Goal: Task Accomplishment & Management: Manage account settings

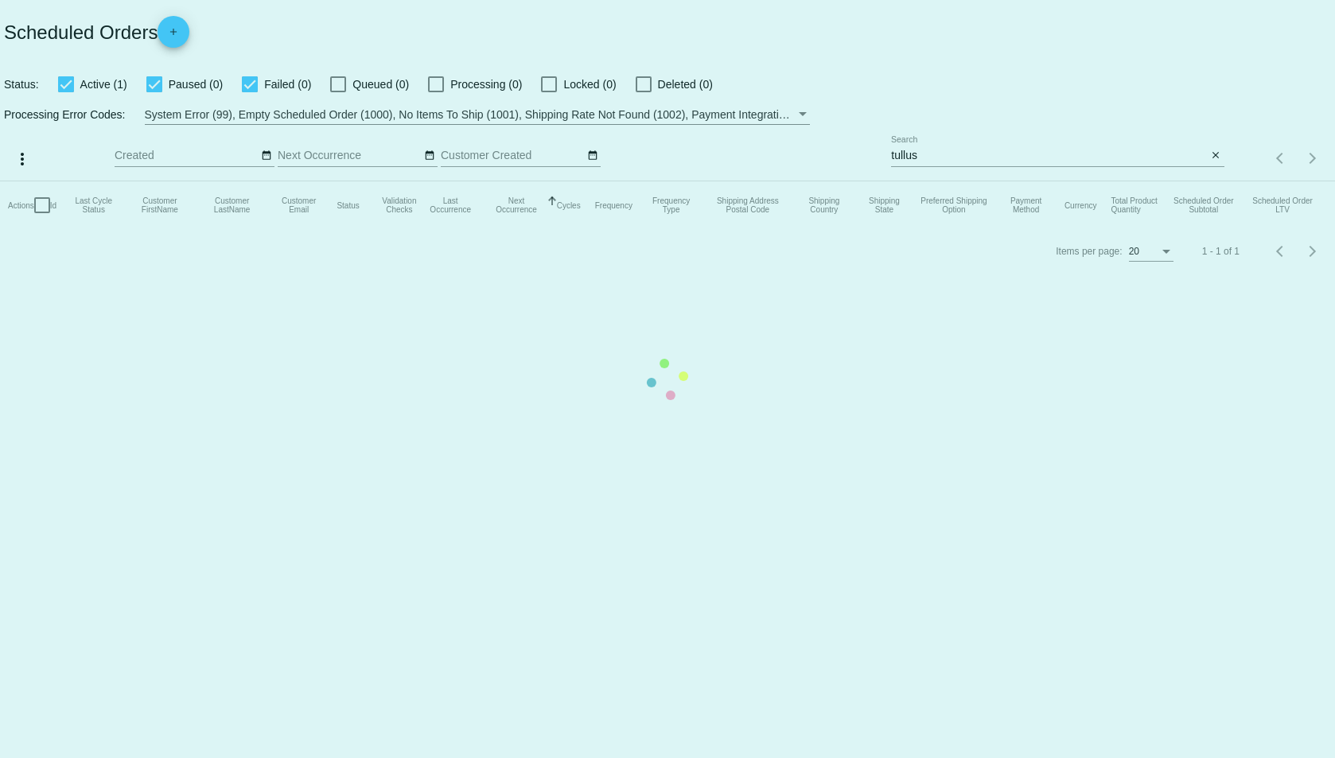
click at [1022, 181] on mat-table "Actions Id Last Cycle Status Customer FirstName Customer LastName Customer Emai…" at bounding box center [667, 205] width 1335 height 48
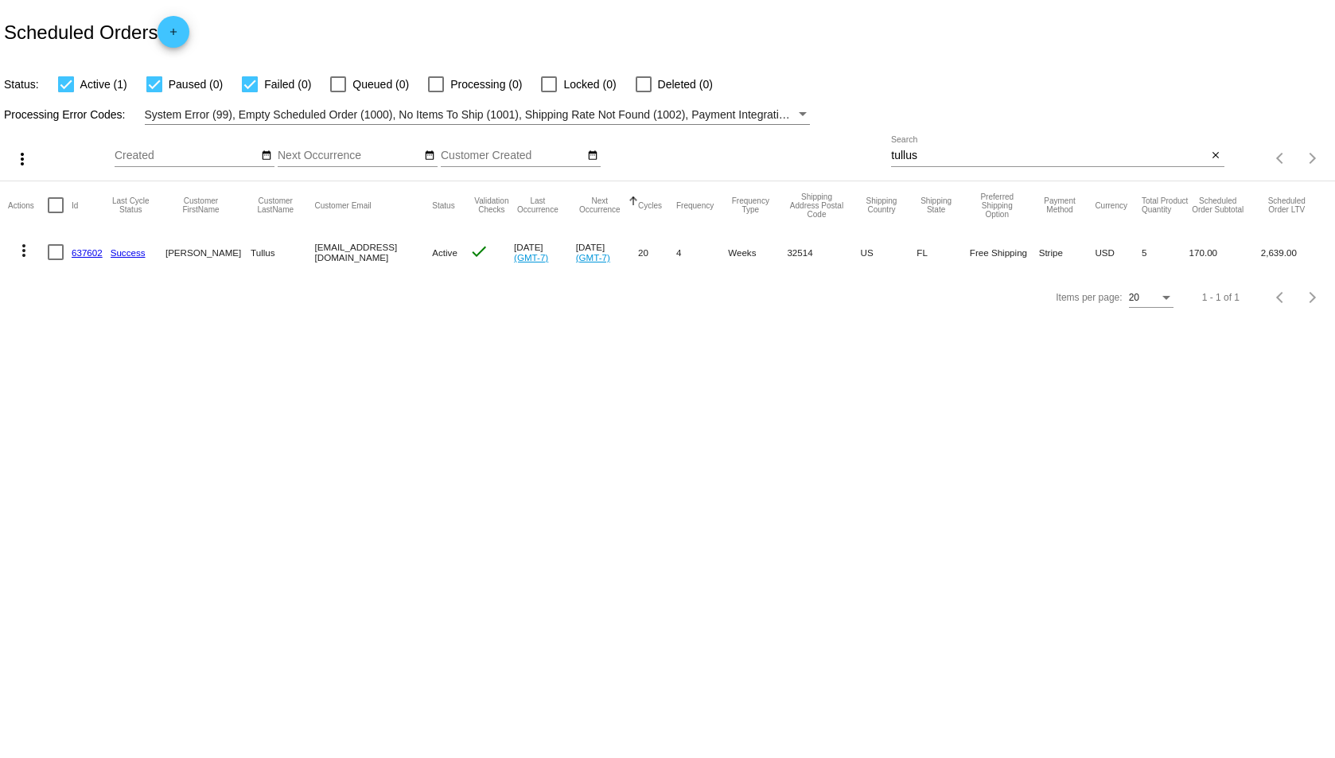
click at [1089, 141] on div "tullus Search" at bounding box center [1049, 151] width 316 height 31
click at [1083, 157] on input "tullus" at bounding box center [1049, 156] width 316 height 13
type input "z"
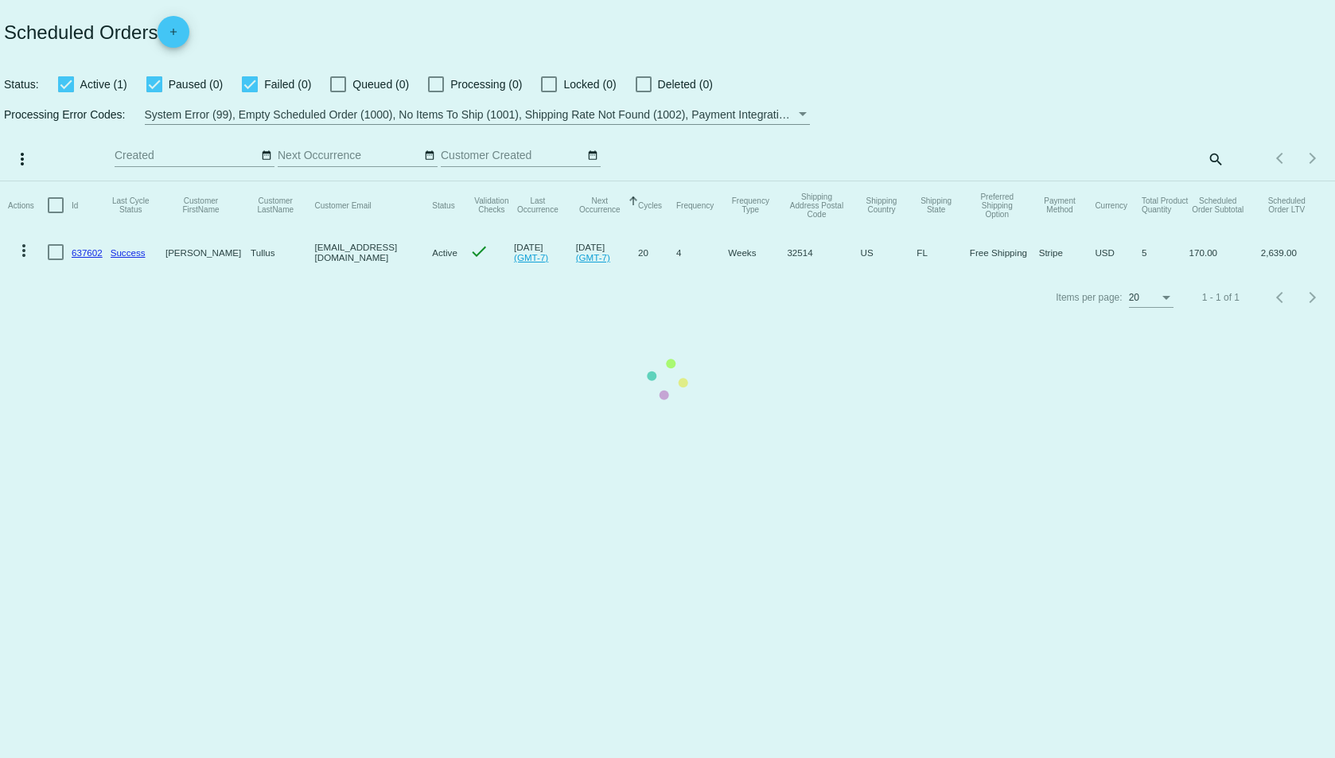
click at [1215, 181] on mat-table "Actions Id Last Cycle Status Customer FirstName Customer LastName Customer Emai…" at bounding box center [667, 228] width 1335 height 94
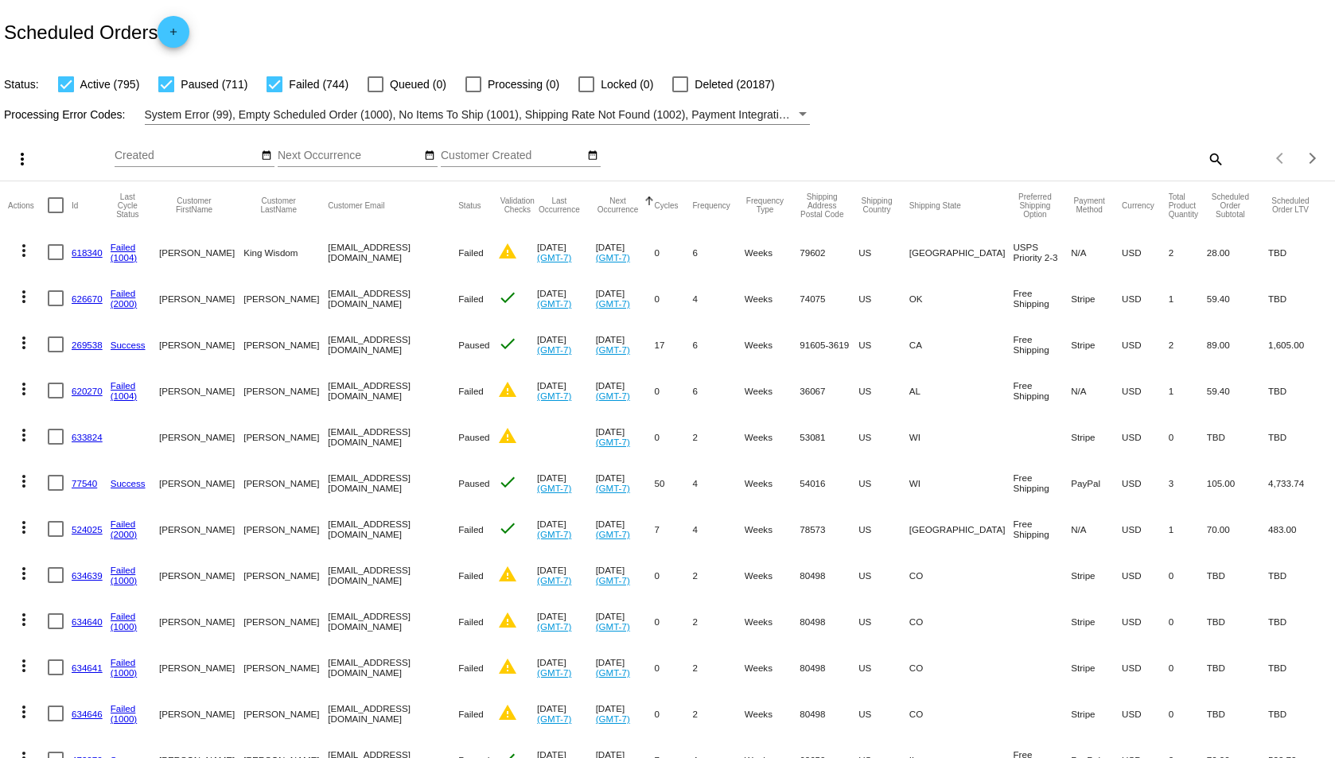
click at [1224, 157] on div "Items per page: 20 1 - 20 of 2250" at bounding box center [1279, 158] width 111 height 45
click at [1205, 161] on mat-icon "search" at bounding box center [1214, 158] width 19 height 25
click at [1203, 161] on input "Search" at bounding box center [1057, 156] width 333 height 13
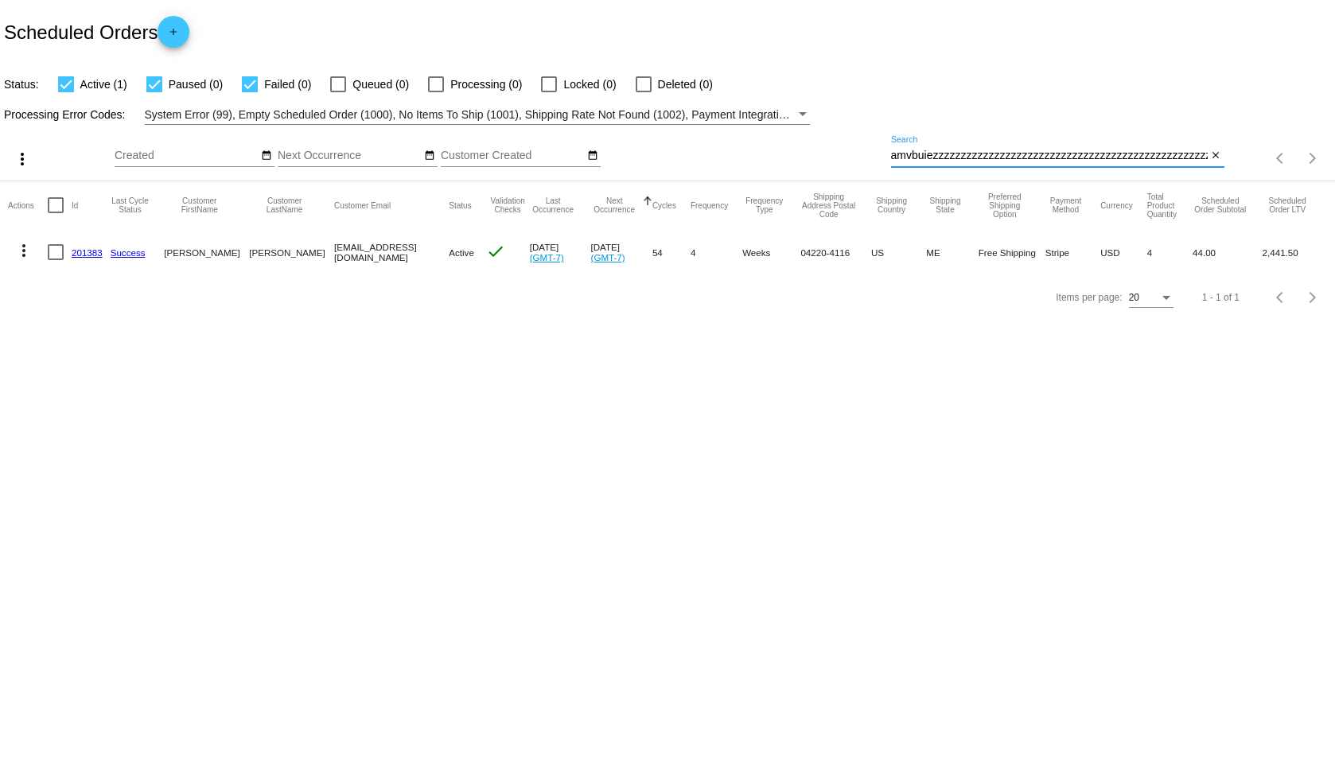
type input "lisamvbuiezzzzzzzzzzzzzzzzzzzzzzzzzzzzzzzzzzzzzzzzzzzzzzzzzzzz"
click at [26, 252] on mat-icon "more_vert" at bounding box center [23, 250] width 19 height 19
click at [1010, 161] on body "Scheduled Orders add Status: Active (1) Paused (0) Failed (0) Queued (0) Proces…" at bounding box center [667, 379] width 1335 height 758
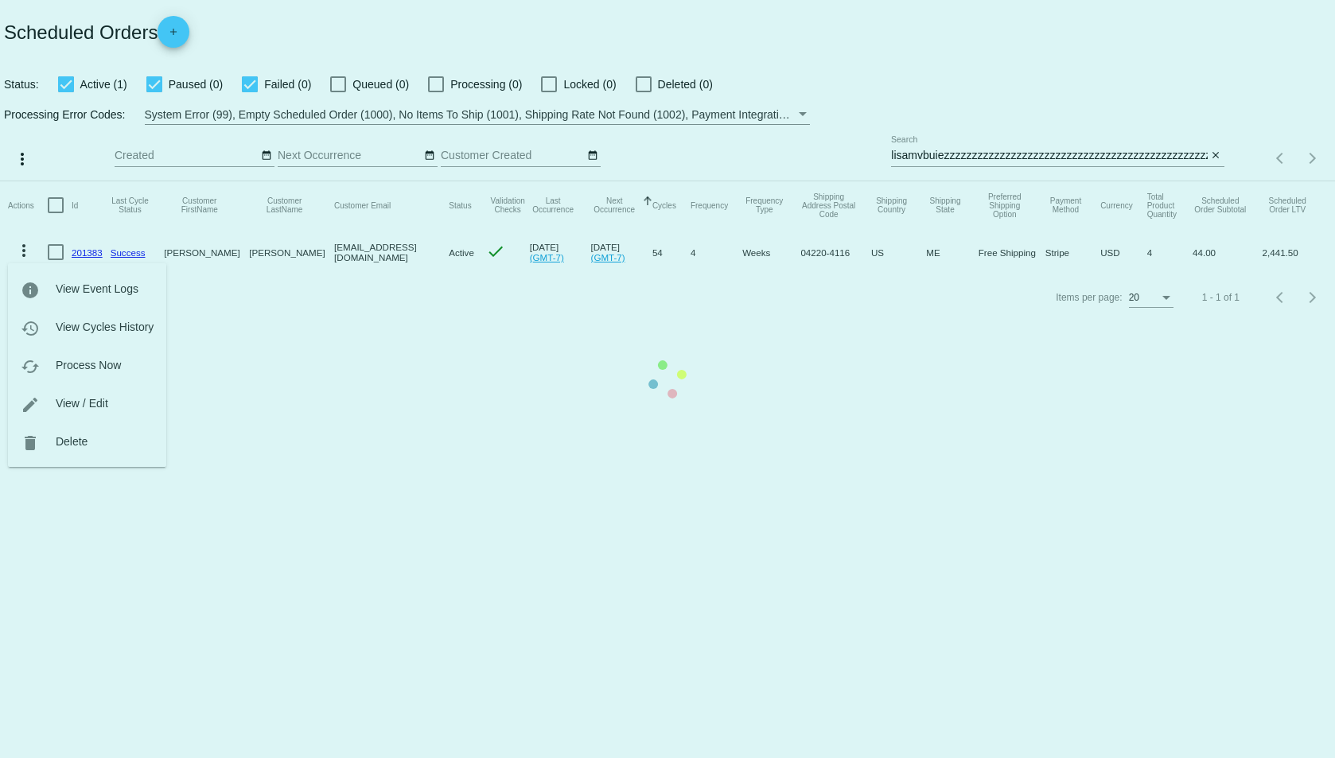
click at [1010, 181] on mat-table "Actions Id Last Cycle Status Customer FirstName Customer LastName Customer Emai…" at bounding box center [667, 228] width 1335 height 94
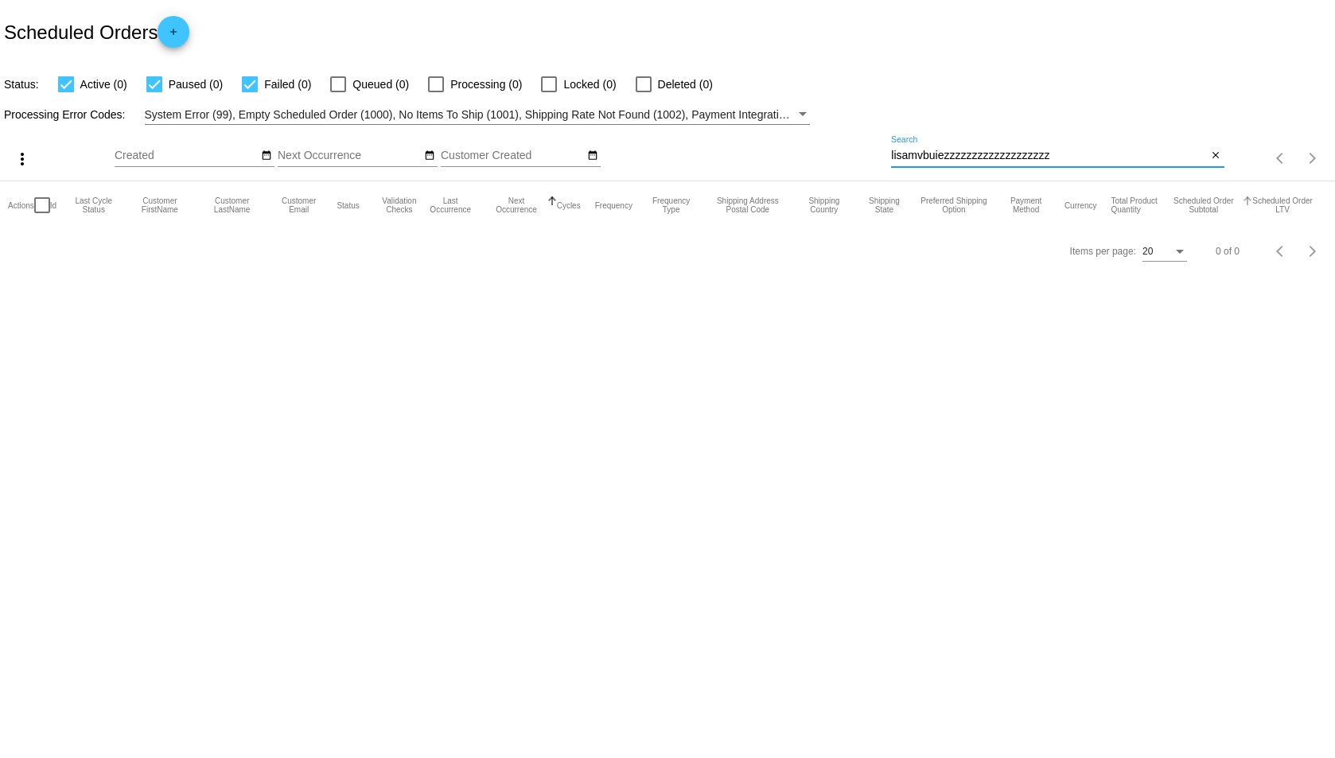
drag, startPoint x: 945, startPoint y: 159, endPoint x: 1198, endPoint y: 185, distance: 254.3
click at [1251, 189] on app-dashboard-scheduled-orders "Scheduled Orders add Status: Active (0) Paused (0) Failed (0) Queued (0) Proces…" at bounding box center [667, 137] width 1335 height 274
click at [1129, 161] on input "lisamvbuiezzzzzzzzzzzzzzzzzzzzzzzzzzzzzzzzzzz" at bounding box center [1049, 156] width 316 height 13
click at [1129, 151] on input "lisamvbuiezzzzzzzzzzzzzzzzzzzzzzzzzzzzzzzzzzzzzzzzzzz" at bounding box center [1049, 156] width 316 height 13
click at [1142, 154] on input "lisamvbuiezzzzzzzzzzzzzzzzzzzzzzz" at bounding box center [1049, 156] width 316 height 13
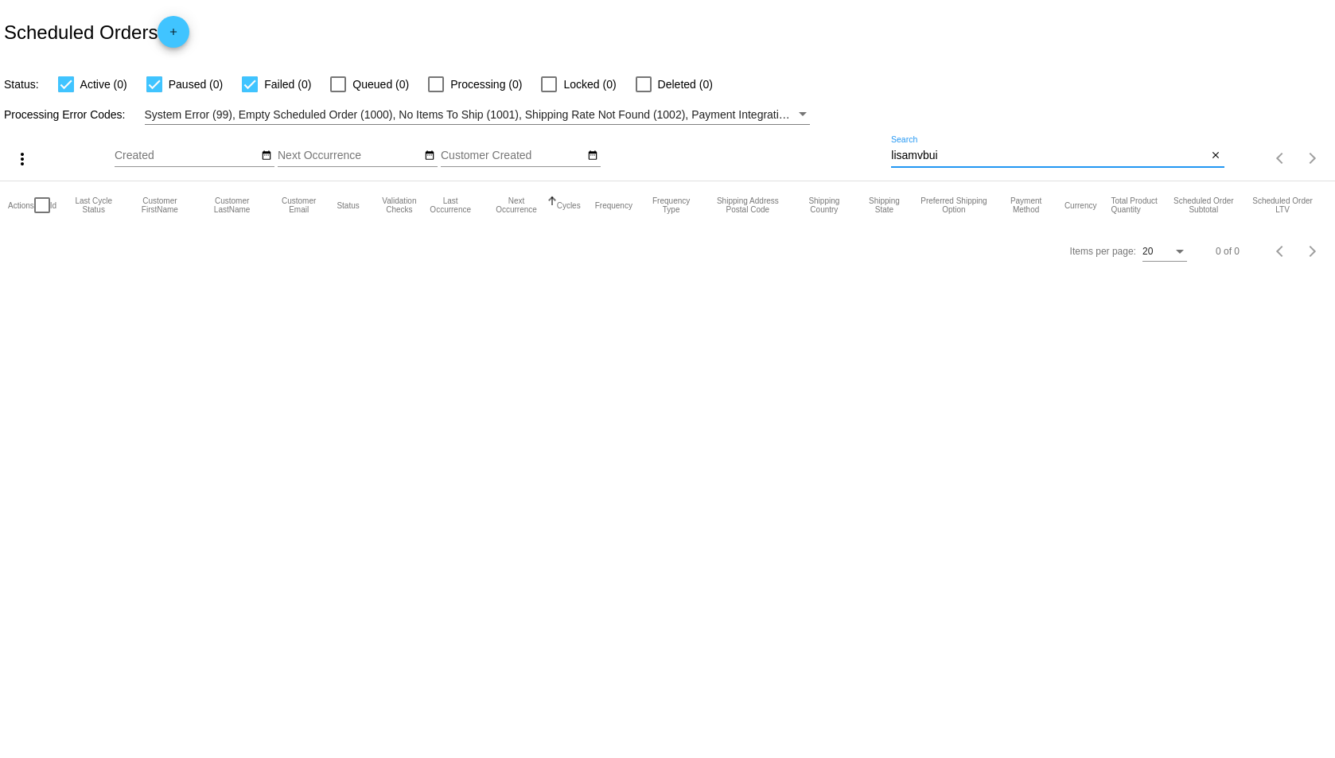
type input "lisamvbuie"
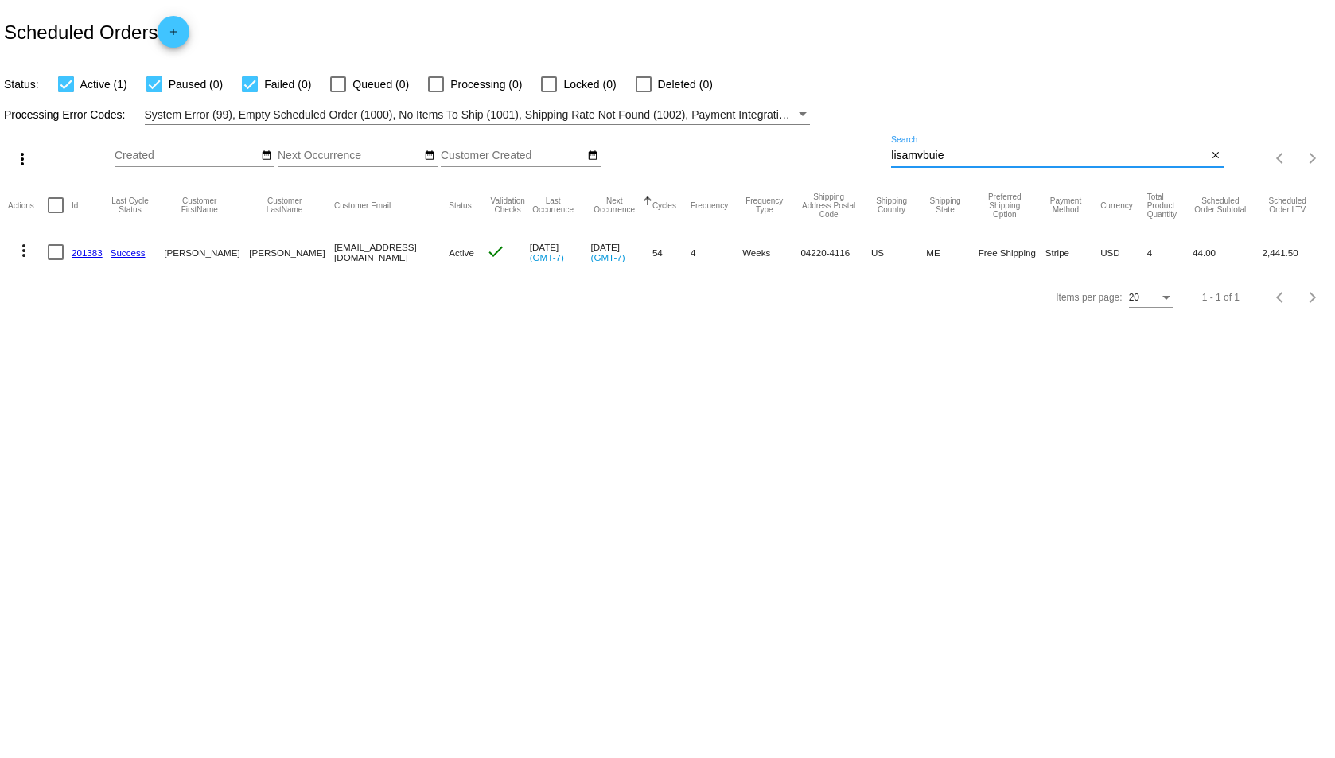
click at [26, 249] on mat-icon "more_vert" at bounding box center [23, 250] width 19 height 19
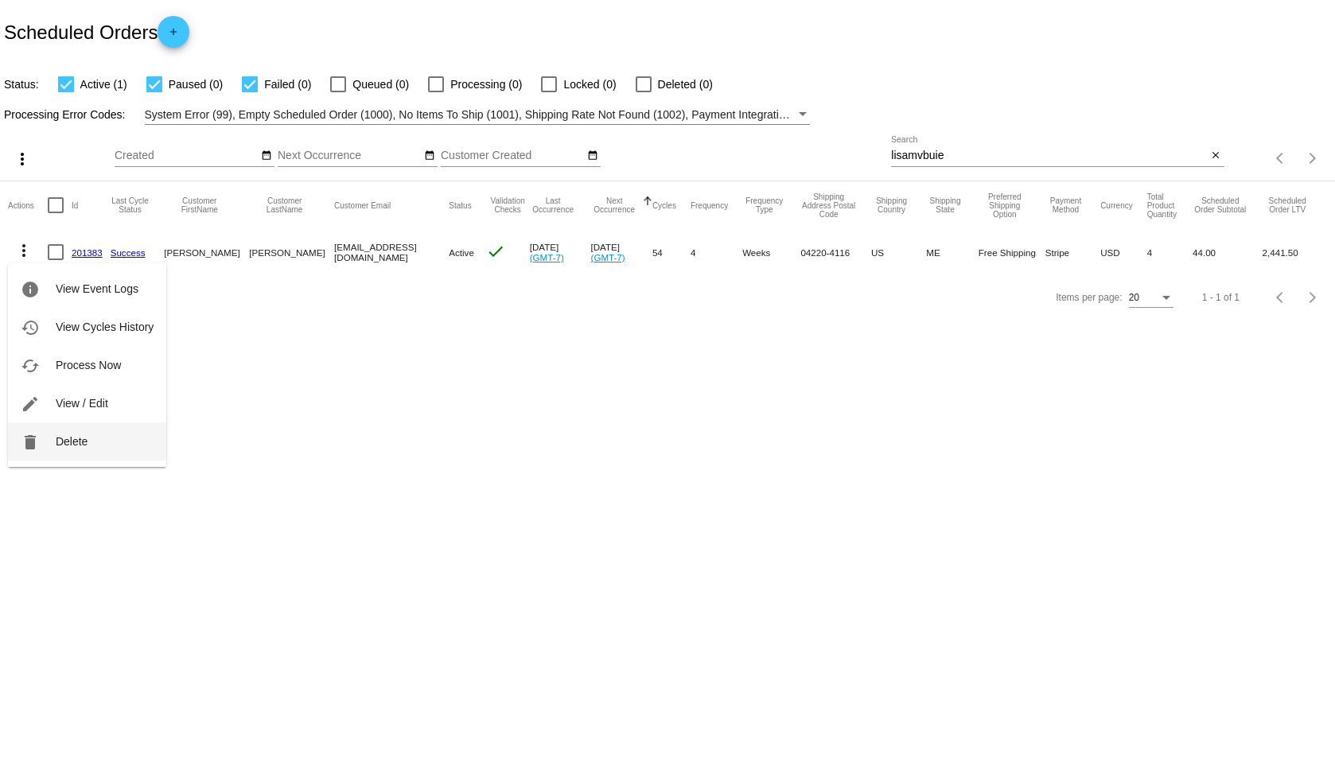
click at [107, 447] on button "delete Delete" at bounding box center [87, 441] width 158 height 38
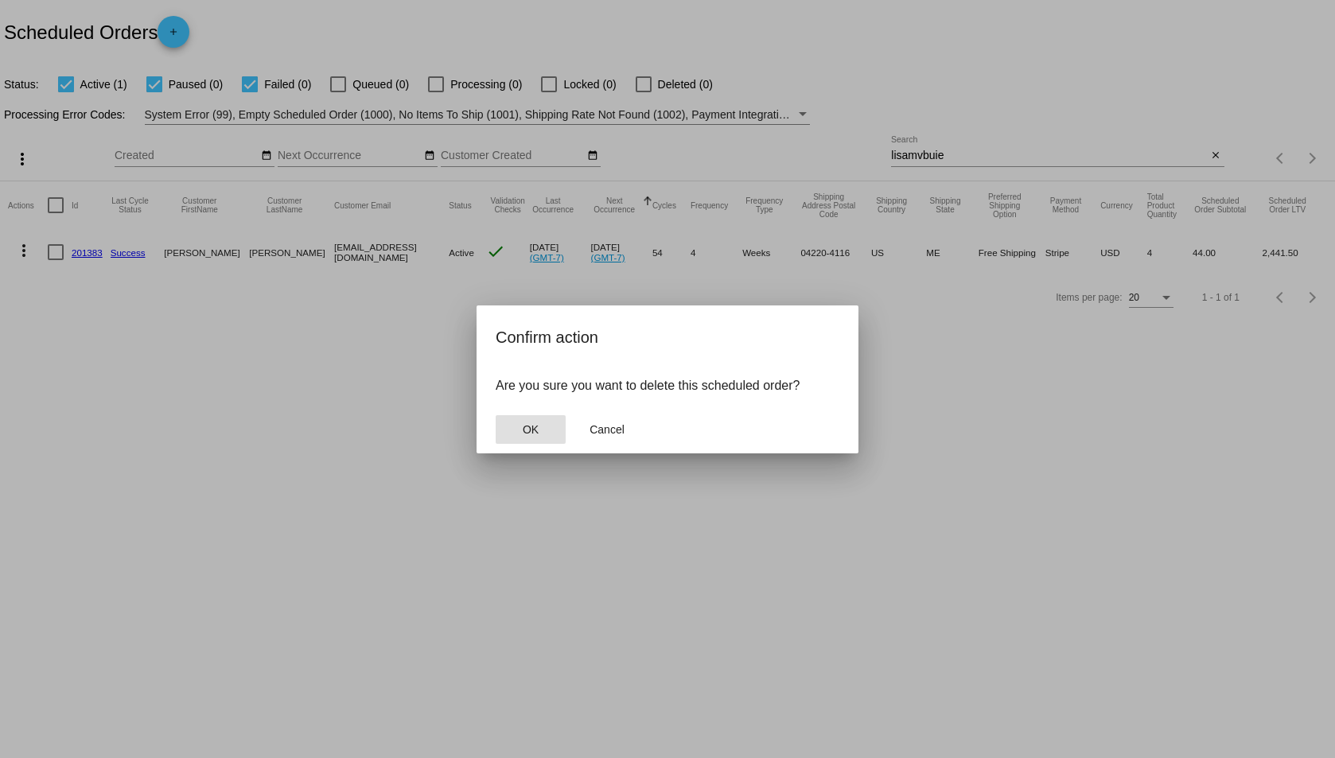
click at [531, 430] on span "OK" at bounding box center [531, 429] width 16 height 13
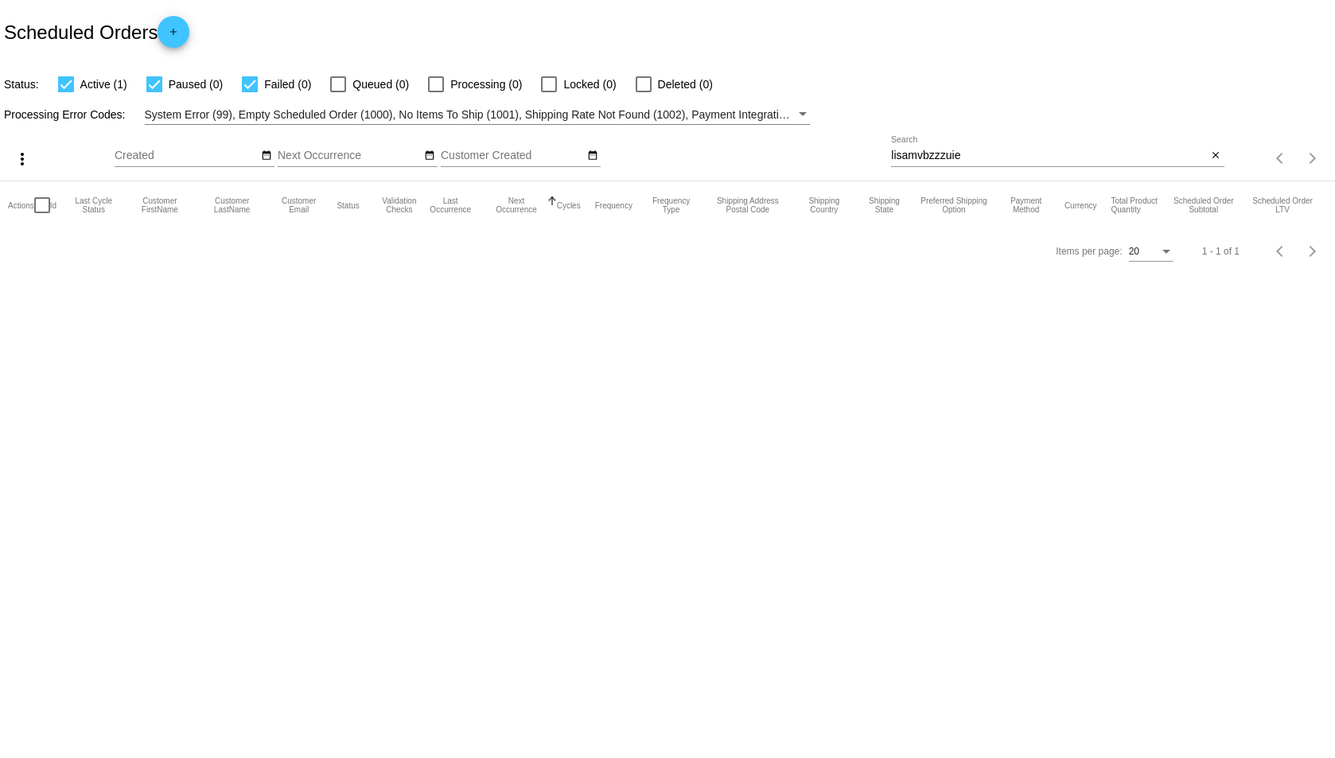
click at [928, 150] on input "lisamvbzzzuie" at bounding box center [1049, 156] width 316 height 13
click at [928, 150] on input "zz" at bounding box center [1049, 156] width 316 height 13
click at [928, 150] on input "zzz" at bounding box center [1049, 156] width 316 height 13
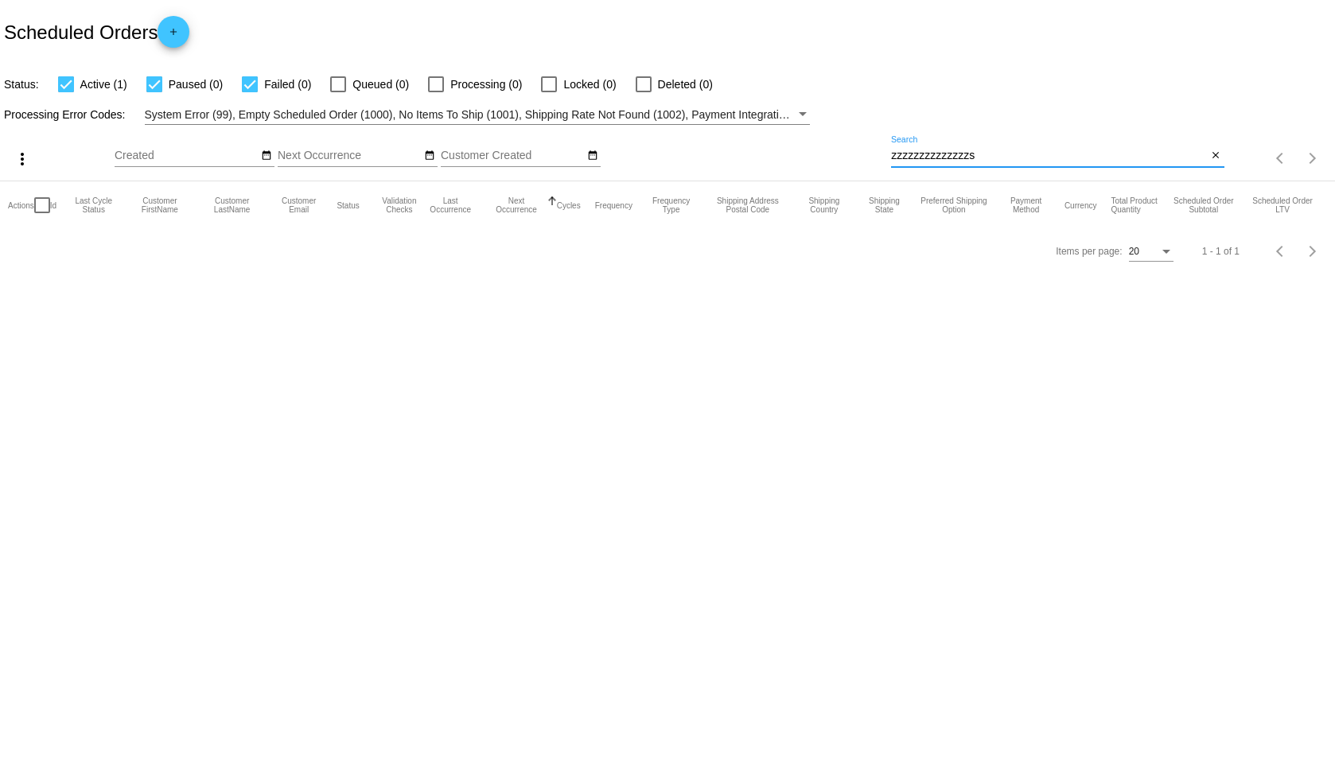
click at [928, 150] on input "zzzzzzzzzzzzzzs" at bounding box center [1049, 156] width 316 height 13
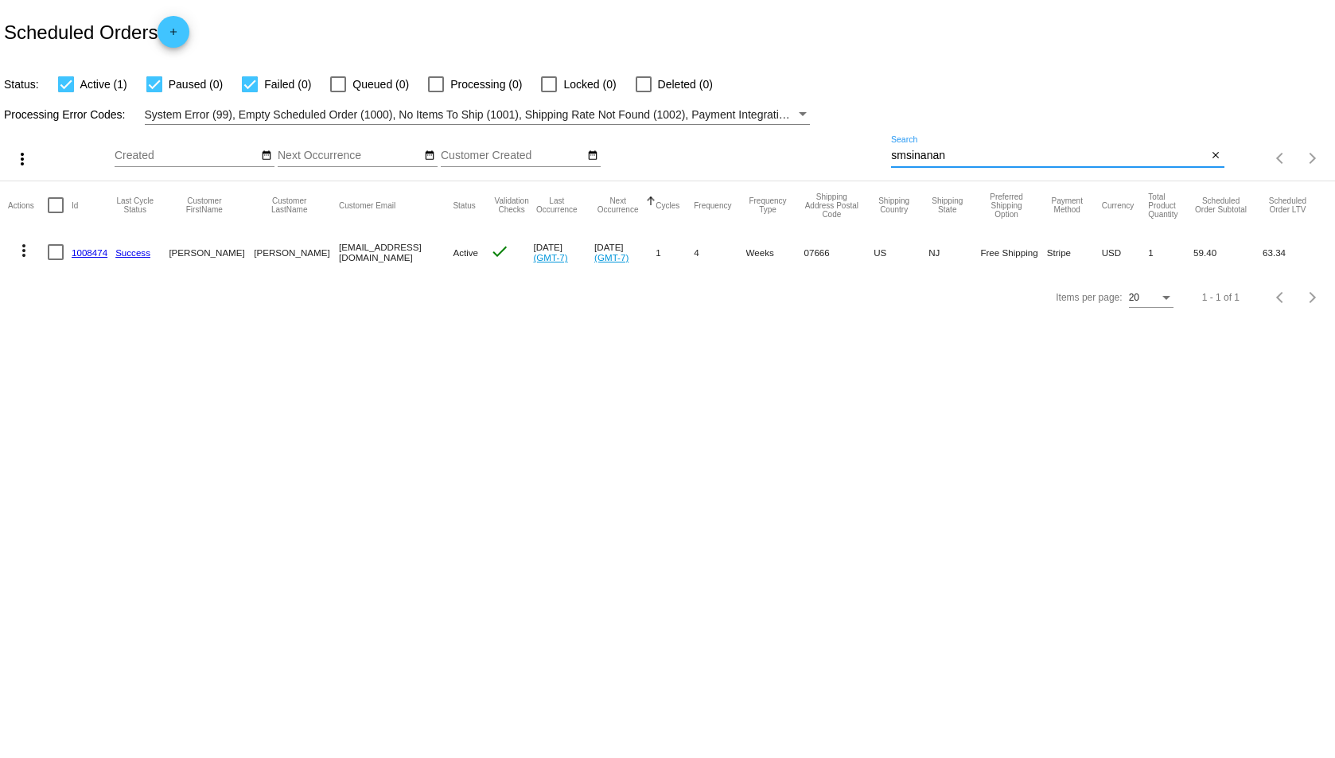
click at [12, 239] on button "more_vert" at bounding box center [24, 249] width 32 height 32
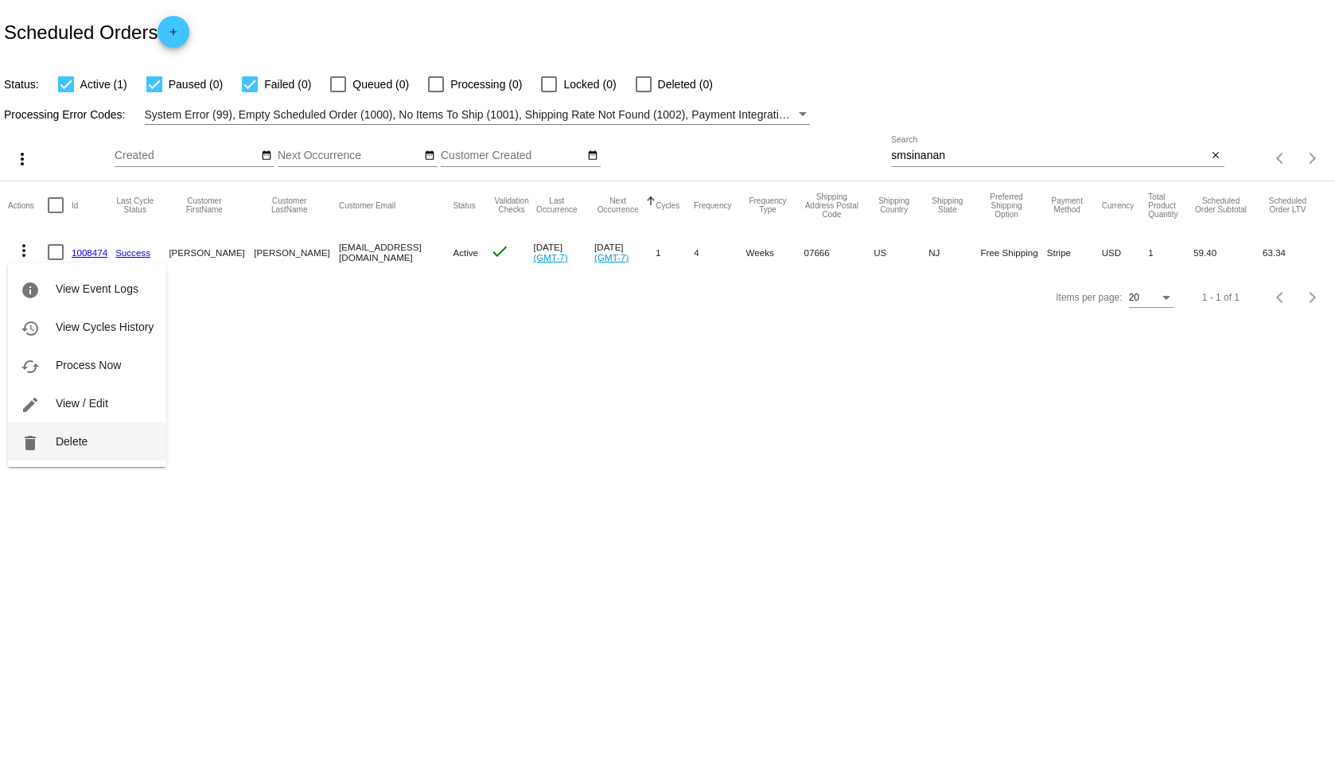
click at [91, 443] on button "delete Delete" at bounding box center [87, 441] width 158 height 38
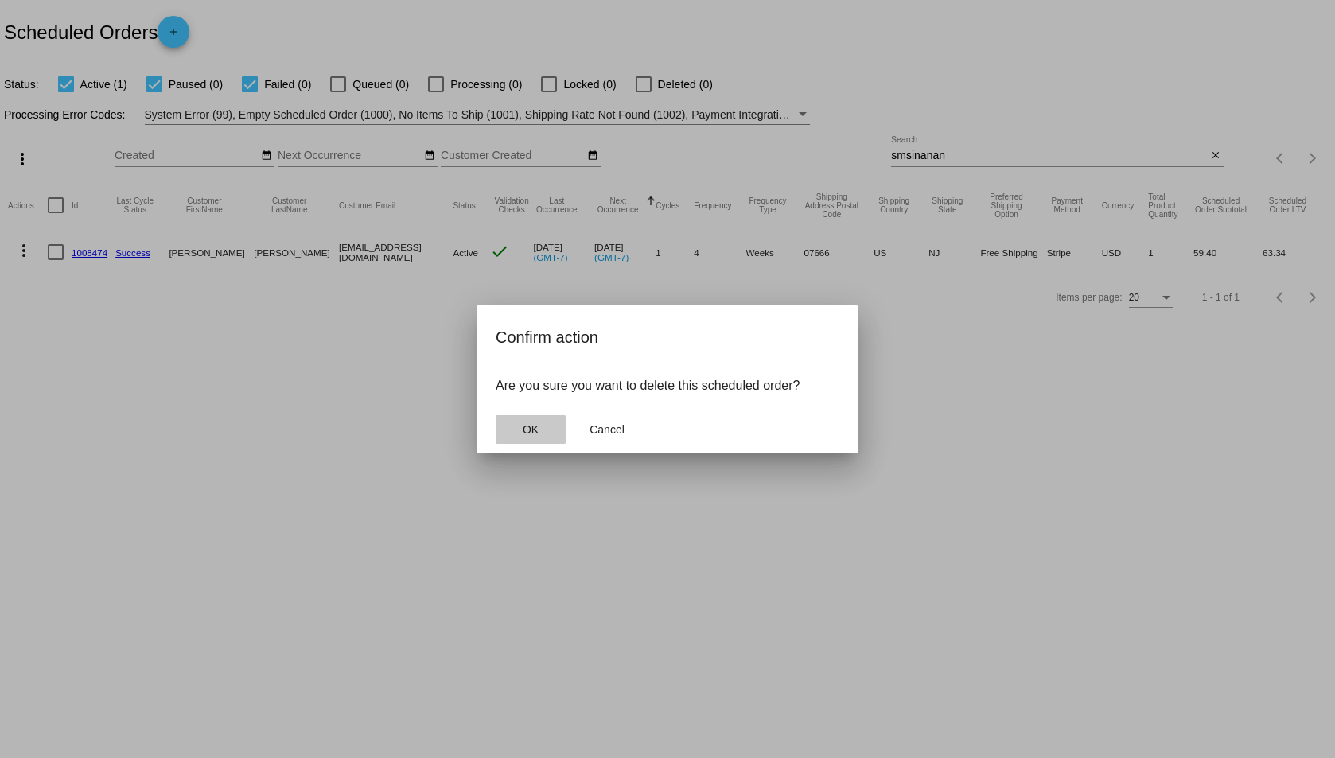
click at [532, 421] on button "OK" at bounding box center [531, 429] width 70 height 29
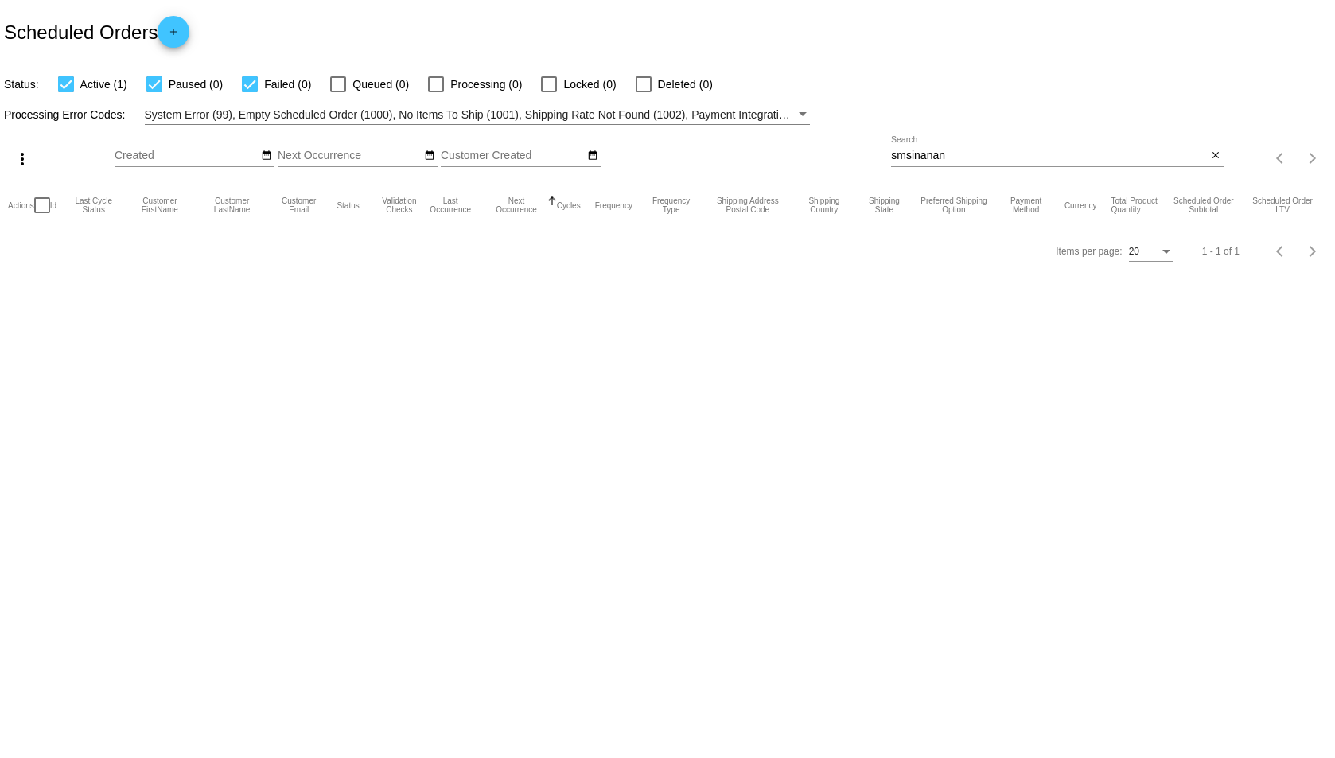
click at [1013, 154] on input "smsinanan" at bounding box center [1049, 156] width 316 height 13
click at [1013, 151] on input "smsinanan" at bounding box center [1049, 156] width 316 height 13
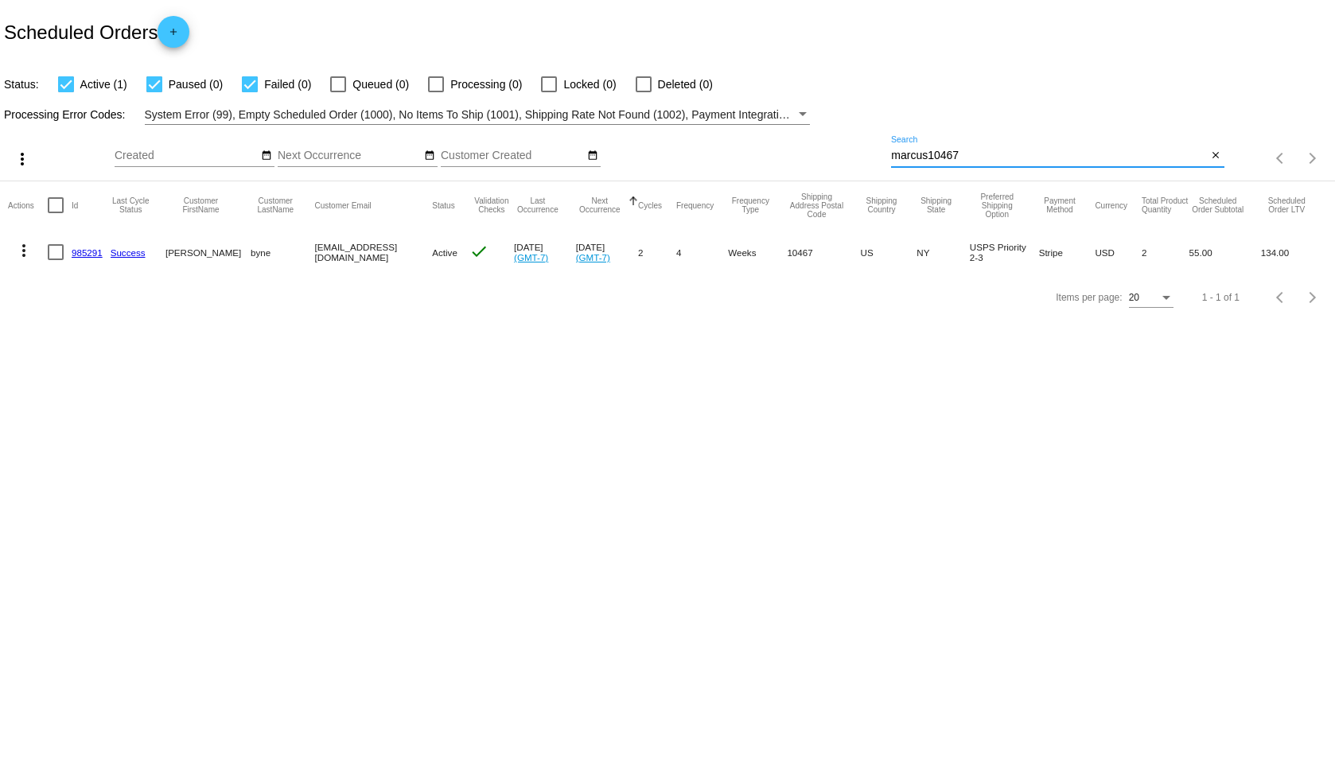
click at [24, 252] on mat-icon "more_vert" at bounding box center [23, 250] width 19 height 19
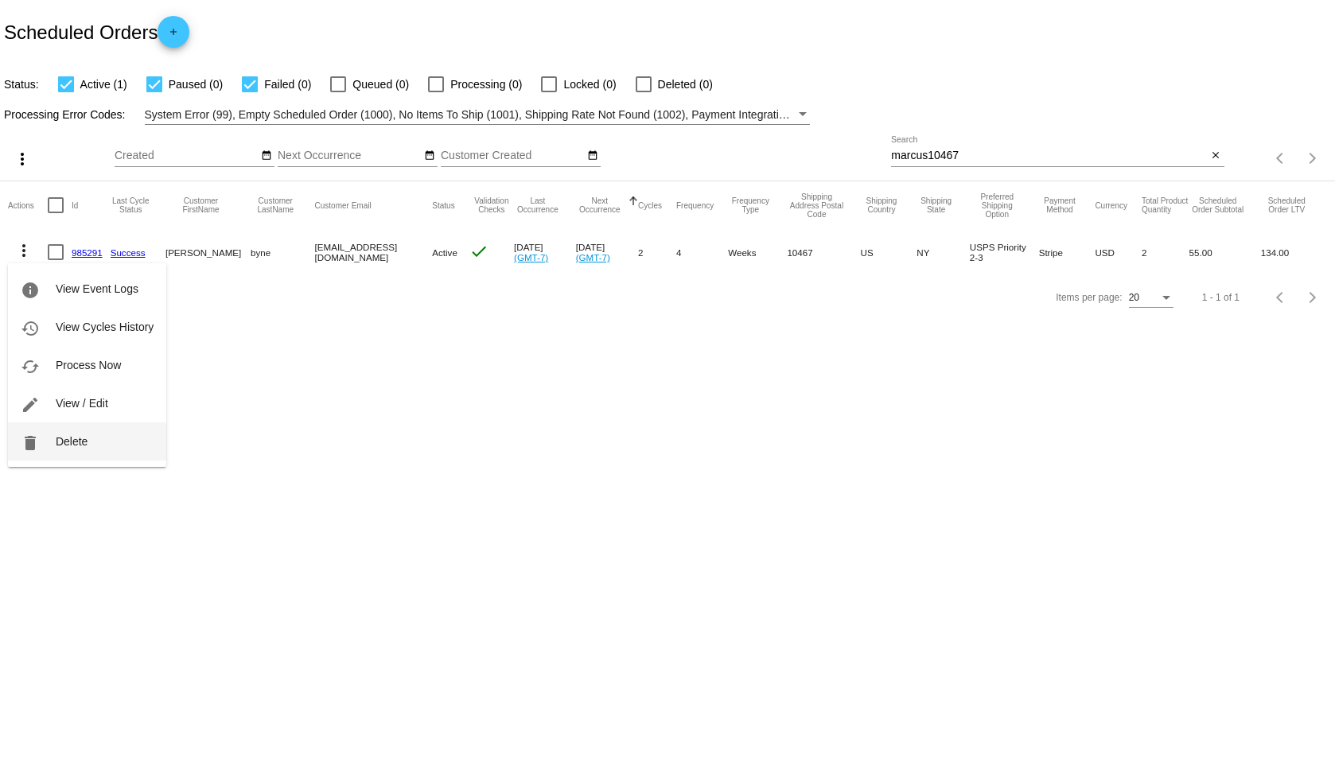
click at [111, 429] on button "delete Delete" at bounding box center [87, 441] width 158 height 38
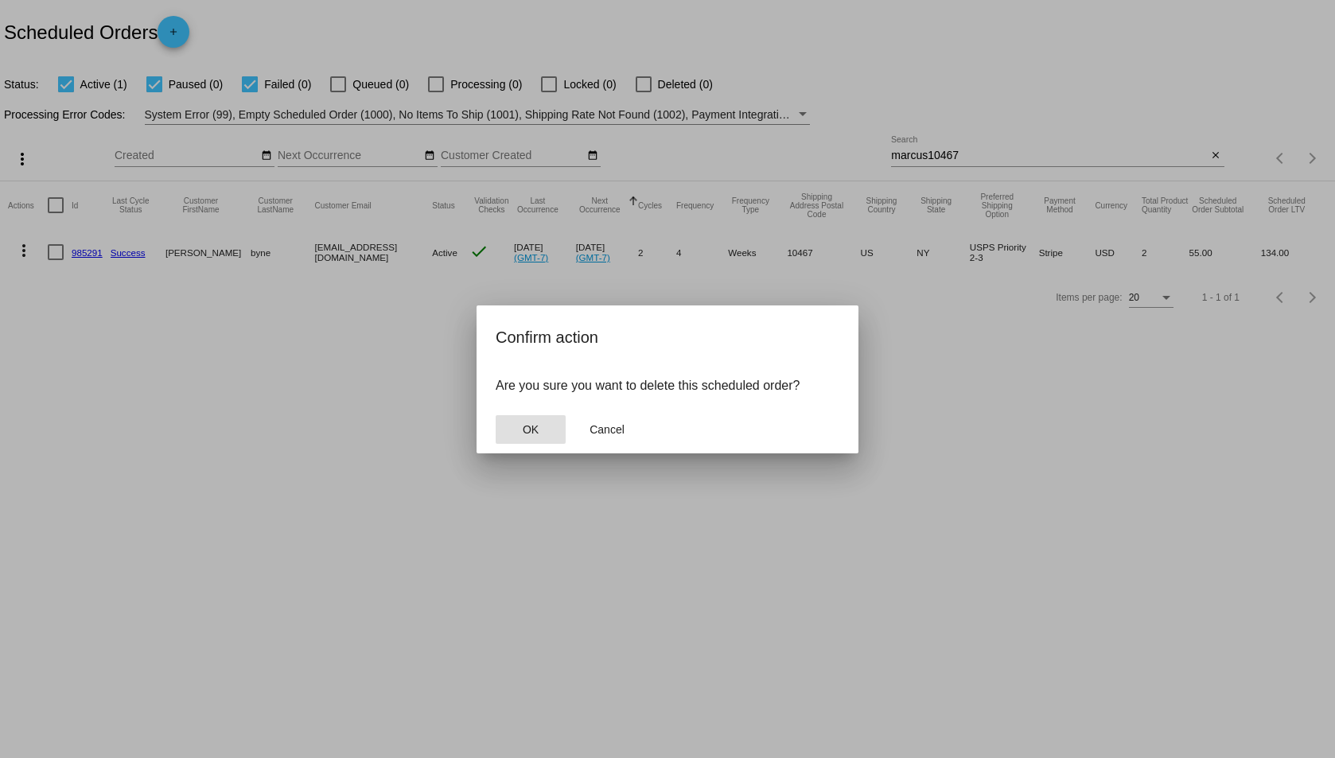
click at [539, 429] on span "OK" at bounding box center [531, 429] width 16 height 13
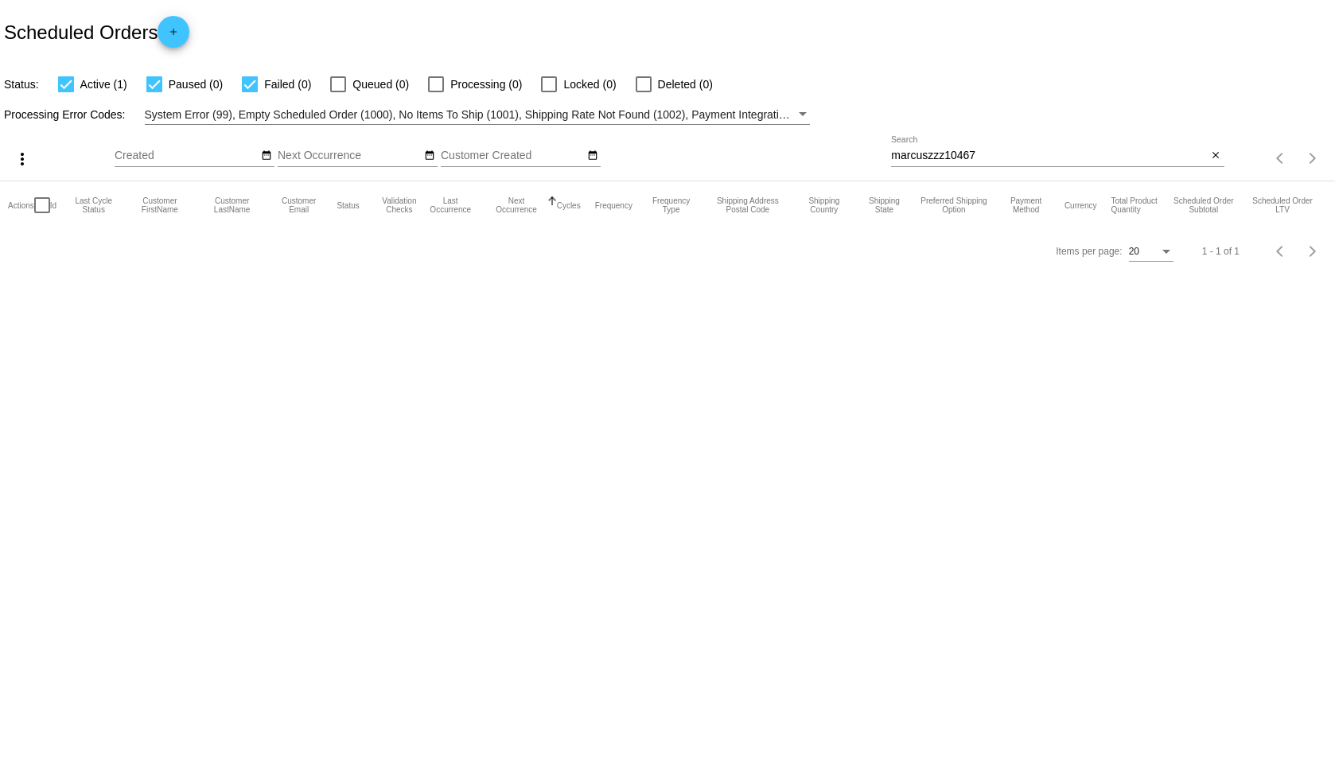
click at [930, 153] on input "marcuszzz10467" at bounding box center [1049, 156] width 316 height 13
click at [930, 153] on input "zz" at bounding box center [1049, 156] width 316 height 13
drag, startPoint x: 1021, startPoint y: 148, endPoint x: 930, endPoint y: 150, distance: 90.7
click at [930, 150] on div "zzzzzzzzzzzzzzzzzzz Search" at bounding box center [1049, 151] width 316 height 31
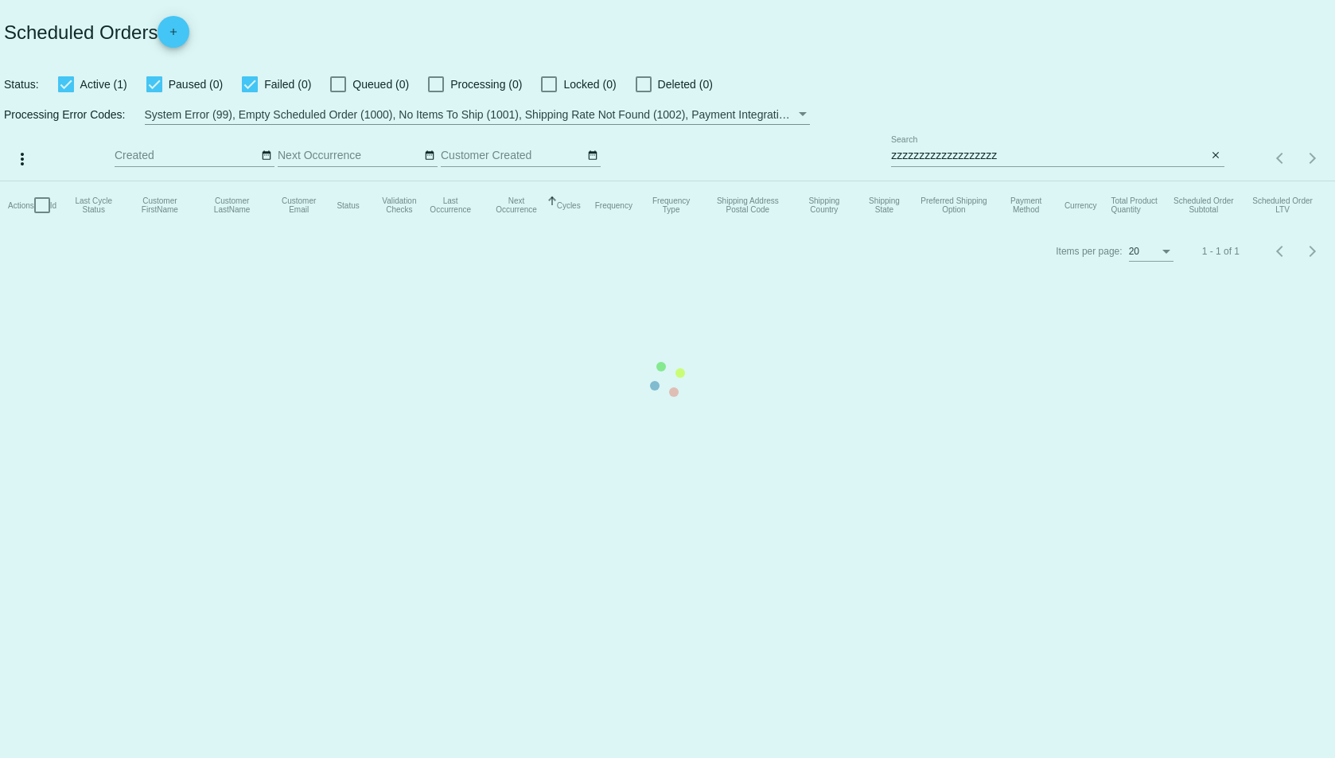
click at [972, 181] on mat-table "Actions Id Last Cycle Status Customer FirstName Customer LastName Customer Emai…" at bounding box center [667, 205] width 1335 height 48
click at [1008, 181] on mat-table "Actions Id Last Cycle Status Customer FirstName Customer LastName Customer Emai…" at bounding box center [667, 205] width 1335 height 48
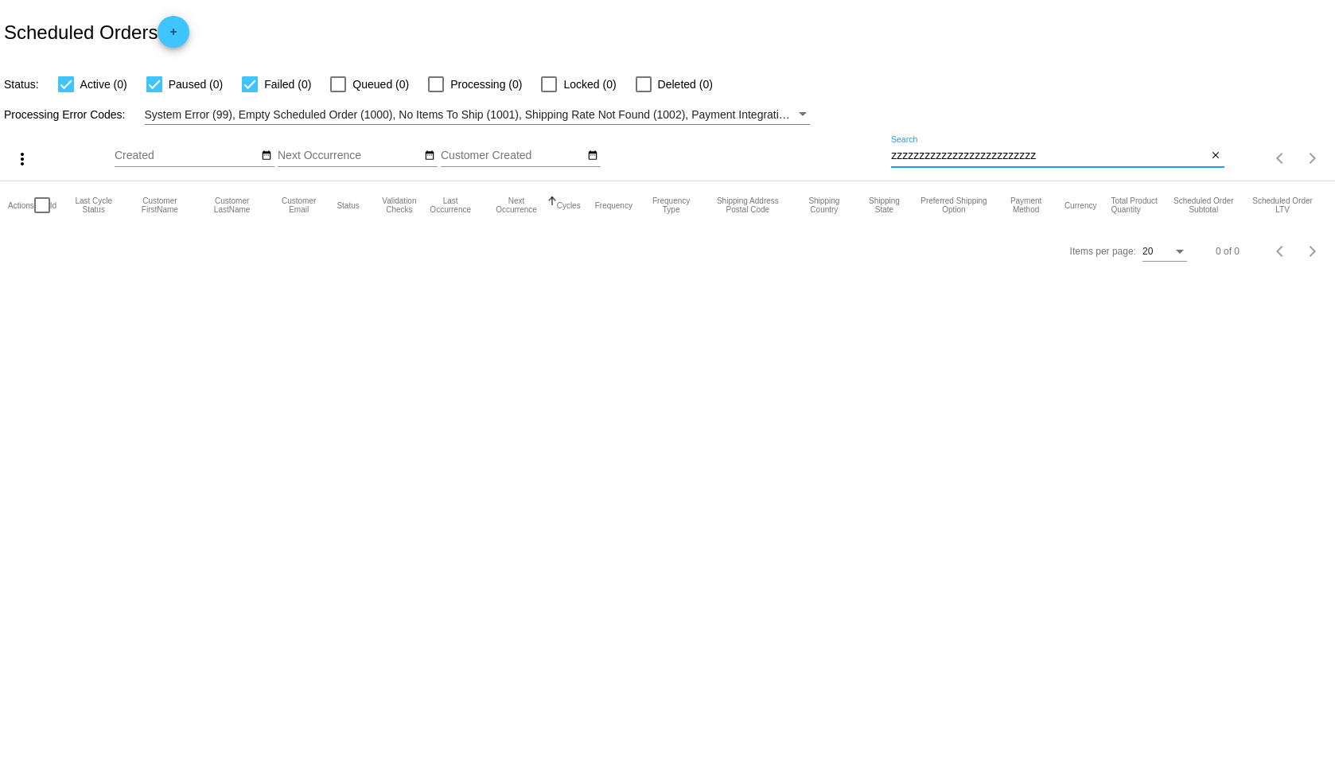
drag, startPoint x: 1007, startPoint y: 154, endPoint x: 873, endPoint y: 158, distance: 134.5
click at [873, 158] on div "more_vert Sep Jan Feb Mar [DATE]" at bounding box center [667, 153] width 1335 height 56
click at [1017, 145] on div "zzzzzzzzzzzzzzzzzzzzzzzzzzzzzzzzzzz Search" at bounding box center [1049, 151] width 316 height 31
click at [1017, 145] on div "zzzzzzzzzzzzzzzzzzzzzzzzzzzzzzzzzzzzz Search" at bounding box center [1049, 151] width 316 height 31
click at [1007, 156] on input "zzzzzzzzzzzzzzzzzzzzzzzzzzzzzzzzzzzzzzzzzzzzzzz" at bounding box center [1049, 156] width 316 height 13
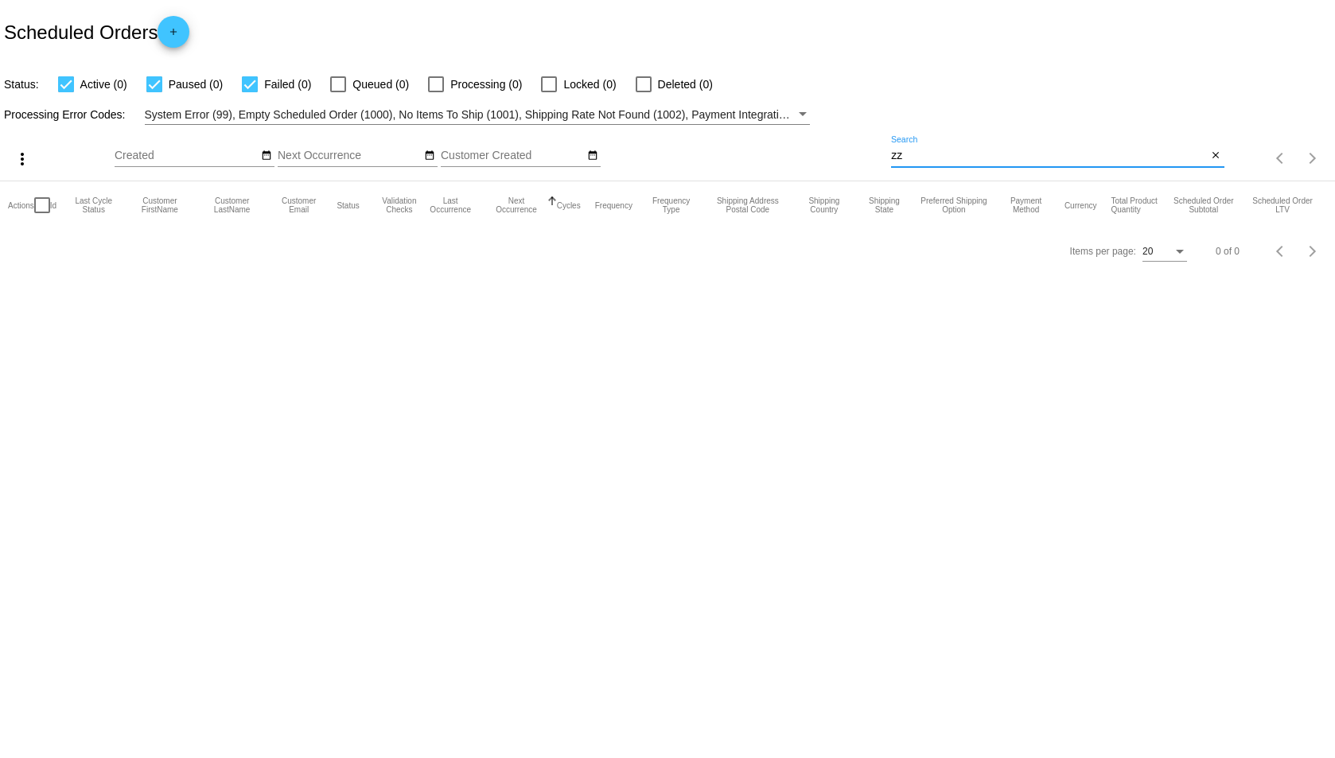
click at [1007, 156] on input "zz" at bounding box center [1049, 156] width 316 height 13
drag, startPoint x: 1007, startPoint y: 156, endPoint x: 915, endPoint y: 160, distance: 92.4
click at [915, 160] on input "zzzzzzzz" at bounding box center [1049, 156] width 316 height 13
click at [915, 159] on input "zzzzzzzzzzzzzzzz" at bounding box center [1049, 156] width 316 height 13
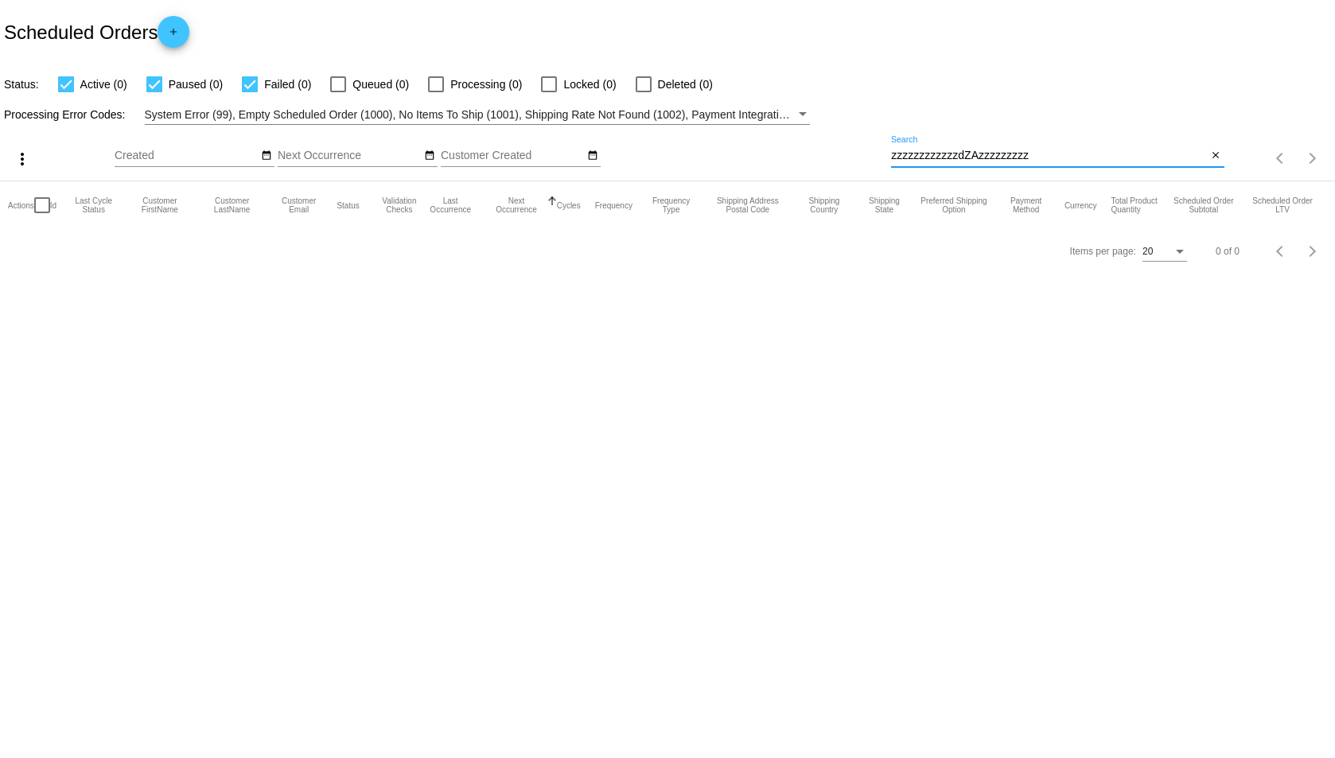
drag, startPoint x: 1062, startPoint y: 150, endPoint x: 821, endPoint y: 146, distance: 241.1
click at [821, 146] on app-dashboard-scheduled-orders "Scheduled Orders add Status: Active (0) Paused (0) Failed (0) Queued (0) Proces…" at bounding box center [667, 137] width 1335 height 274
type input "z"
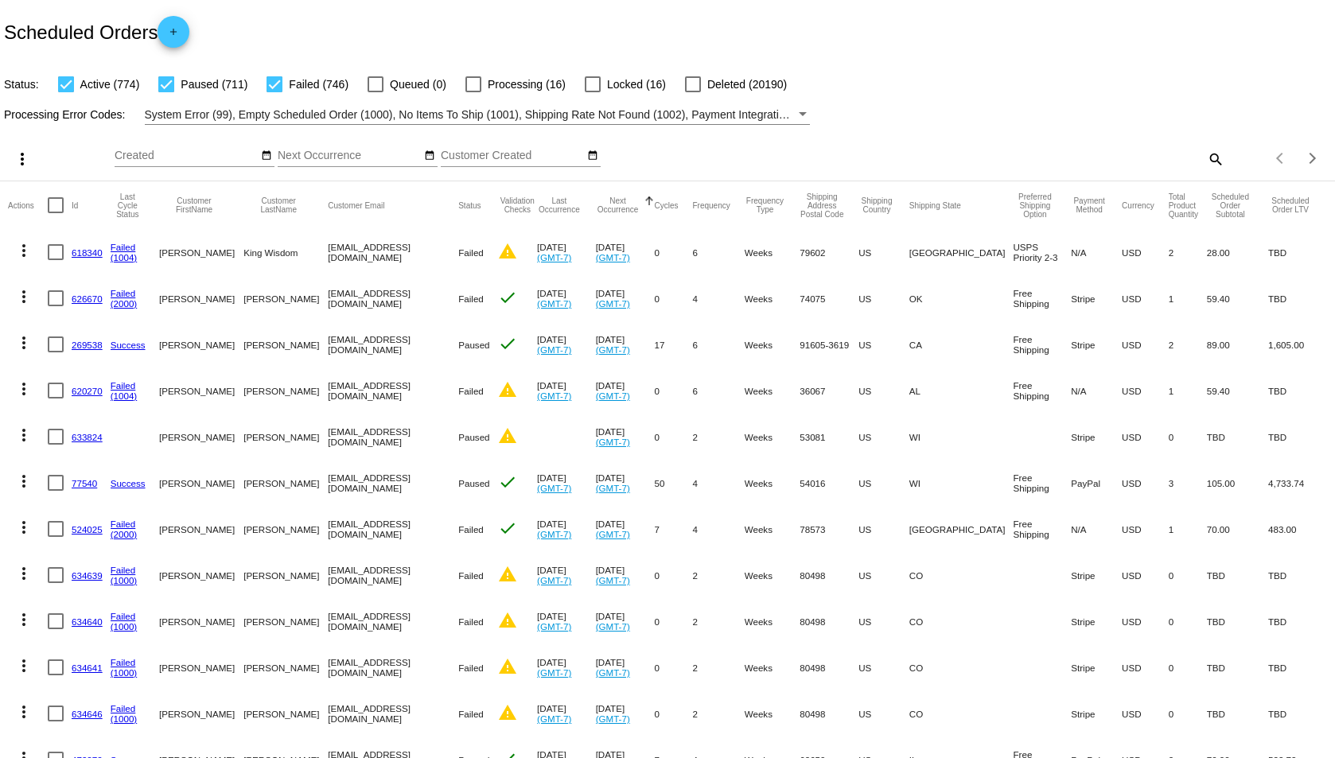
click at [1224, 152] on div "Items per page: 20 1 - 20 of 2231" at bounding box center [1279, 158] width 111 height 45
click at [1208, 157] on mat-icon "search" at bounding box center [1214, 158] width 19 height 25
click at [1208, 157] on div "z Search" at bounding box center [1057, 151] width 333 height 31
type input "z"
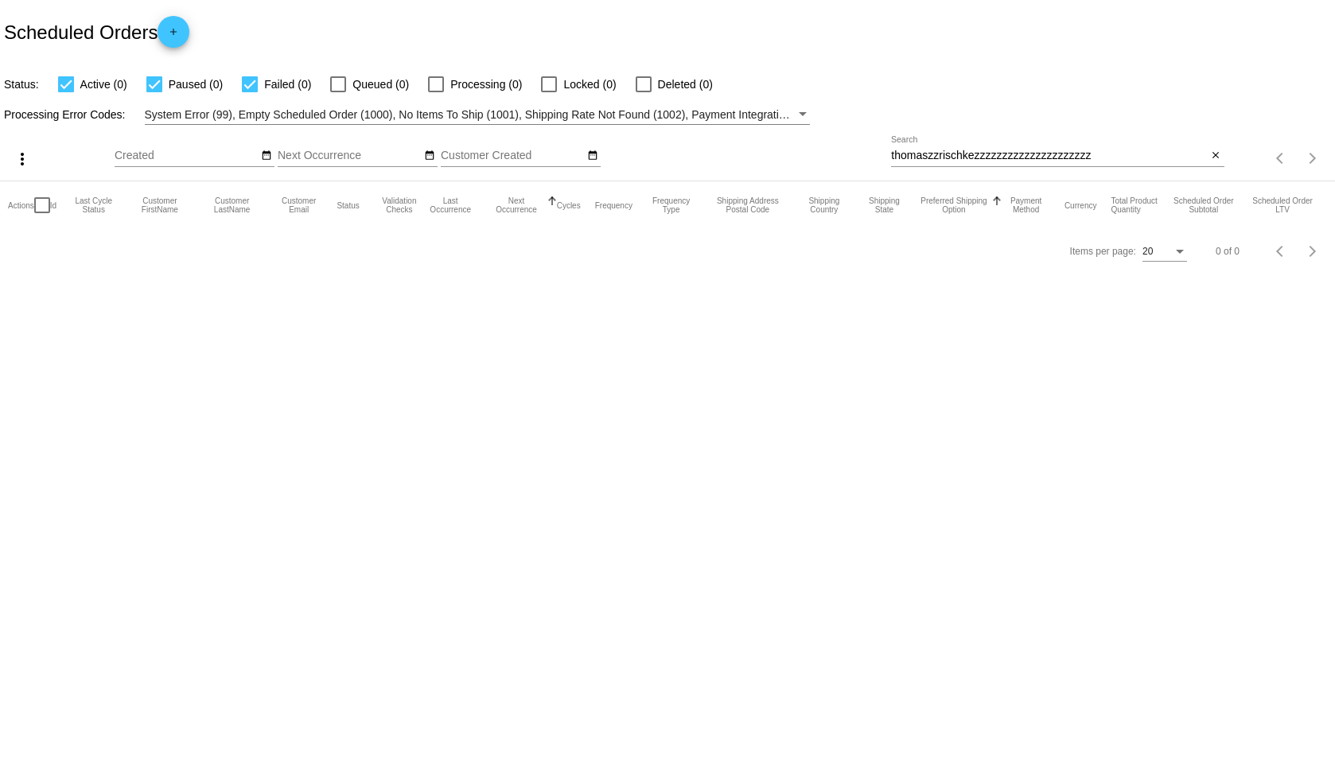
click at [1024, 165] on div "thomaszzrischkezzzzzzzzzzzzzzzzzzzzz Search" at bounding box center [1049, 151] width 316 height 31
click at [1056, 158] on input "thomaszzrischkezzzzzzzzzzzzzzzzzzzzzzzzzzzzz" at bounding box center [1049, 156] width 316 height 13
click at [1068, 155] on input "thomaszzrischkezzzzzzzzzzzzzzzzzzzzzzzzzzzzzzzzzzzzzz" at bounding box center [1049, 156] width 316 height 13
click at [1068, 155] on input "zz" at bounding box center [1049, 156] width 316 height 13
click at [1068, 155] on input "z" at bounding box center [1049, 156] width 316 height 13
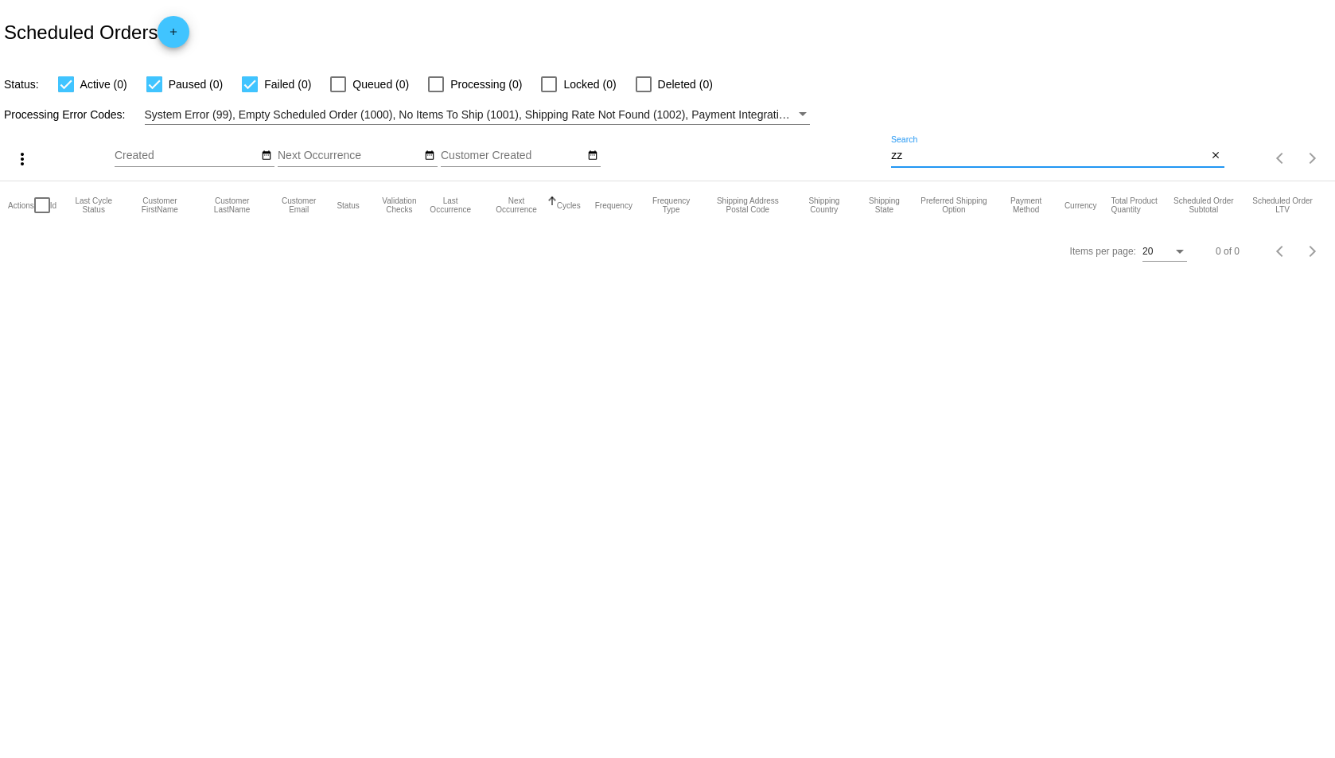
drag, startPoint x: 1068, startPoint y: 155, endPoint x: 724, endPoint y: 130, distance: 345.3
click at [724, 130] on div "more_vert Sep Jan Feb Mar [DATE]" at bounding box center [667, 153] width 1335 height 56
type input "zz"
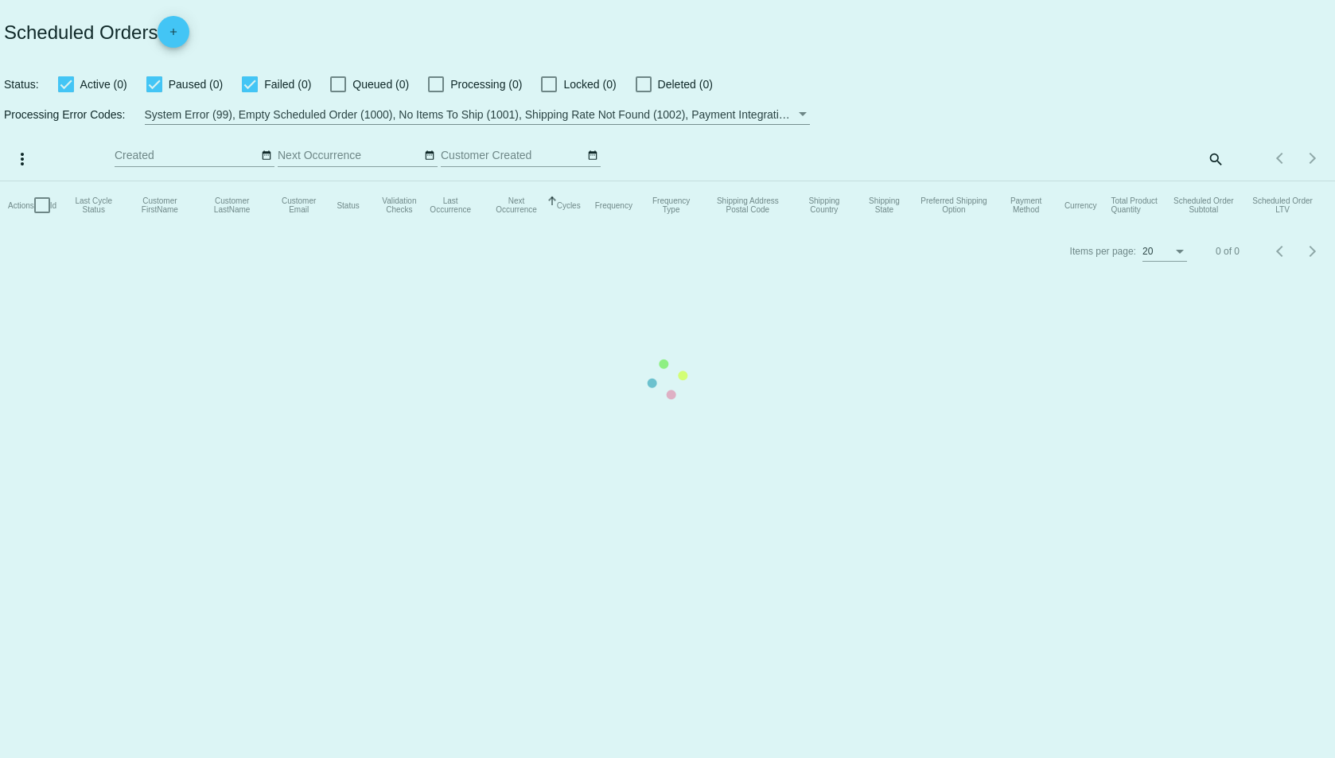
click at [1220, 181] on mat-table "Actions Id Last Cycle Status Customer FirstName Customer LastName Customer Emai…" at bounding box center [667, 205] width 1335 height 48
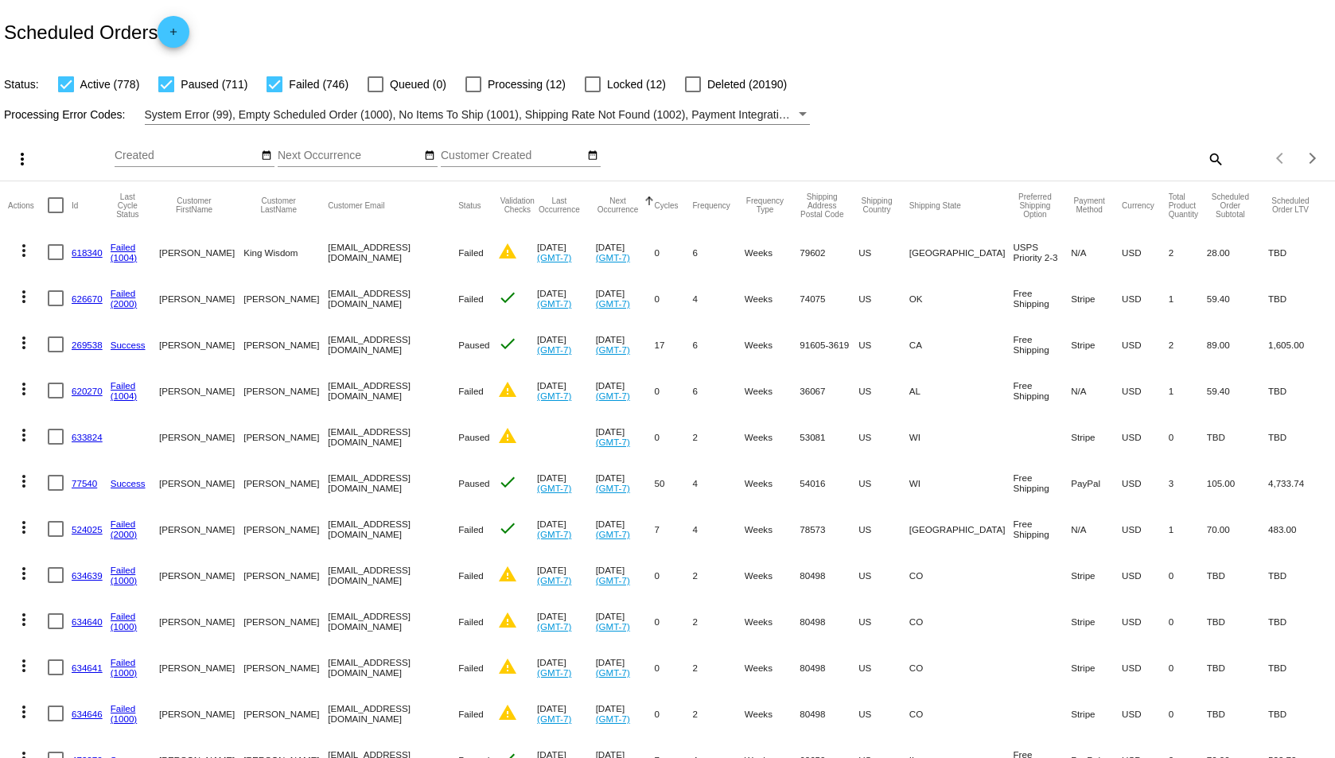
click at [1208, 163] on mat-icon "search" at bounding box center [1214, 158] width 19 height 25
click at [1065, 152] on input "zzz" at bounding box center [1057, 156] width 333 height 13
type input "z"
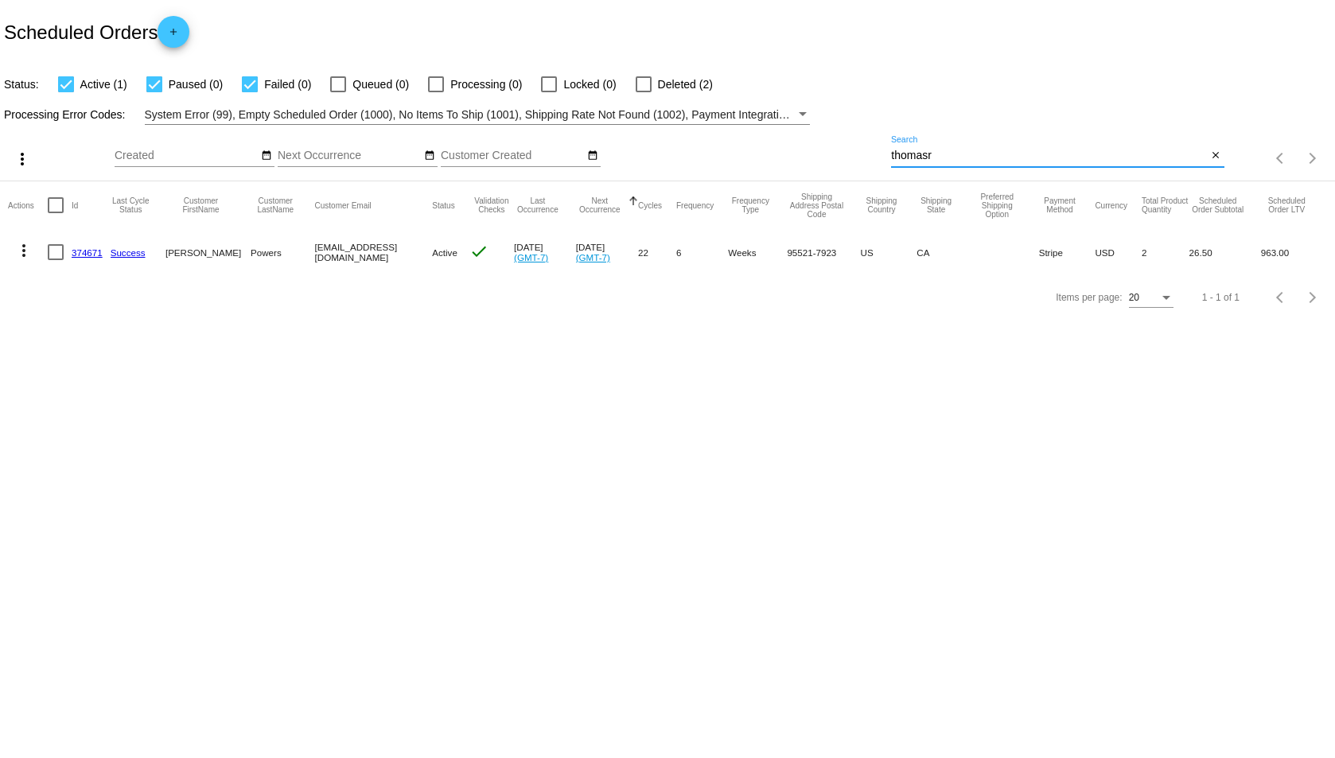
type input "thomasr"
click at [90, 251] on link "374671" at bounding box center [87, 252] width 31 height 10
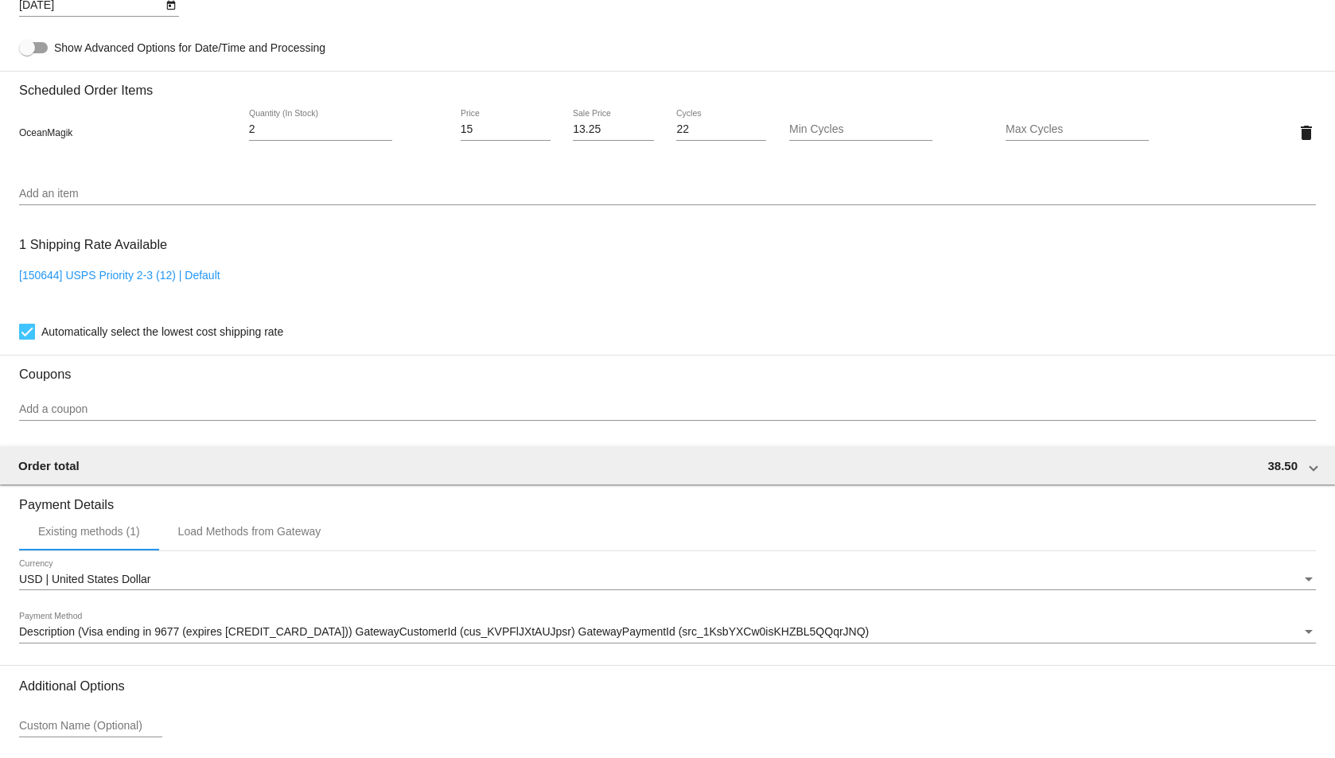
scroll to position [985, 0]
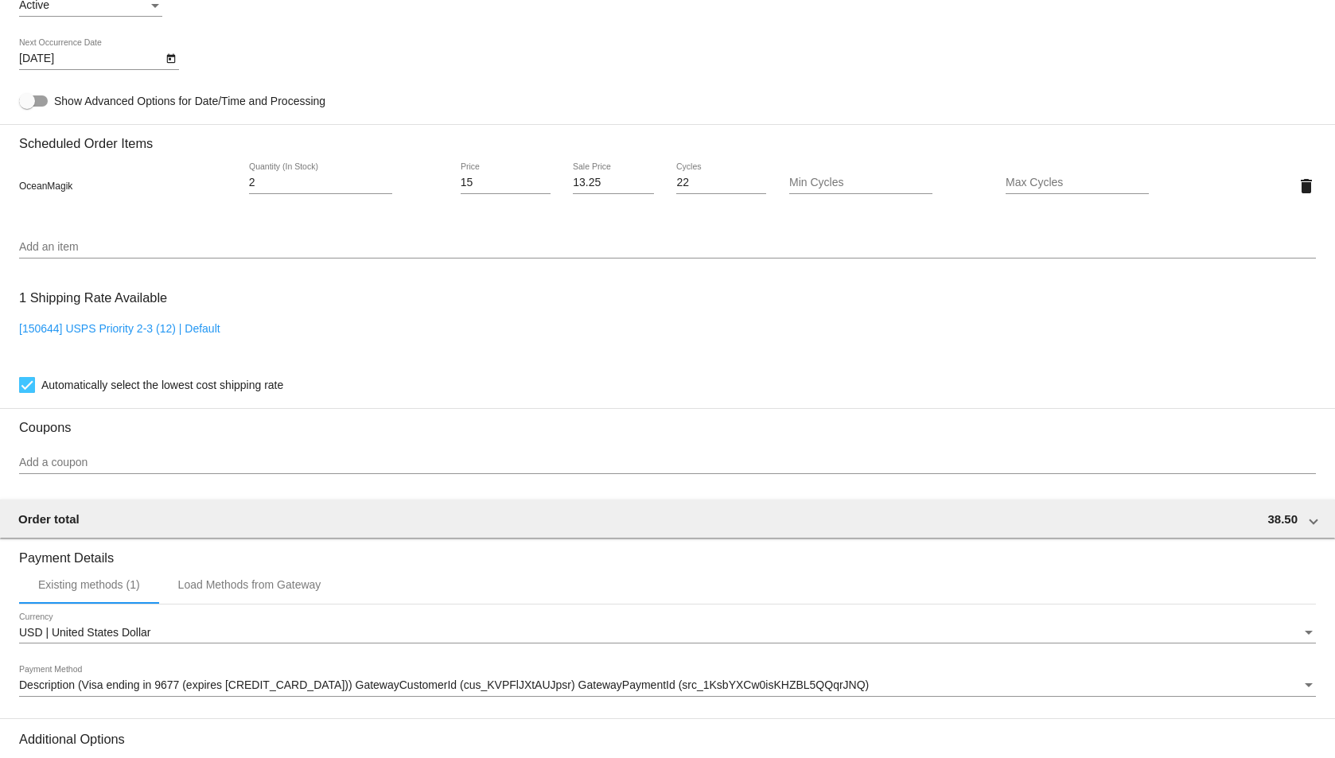
click at [304, 184] on input "2" at bounding box center [320, 183] width 143 height 13
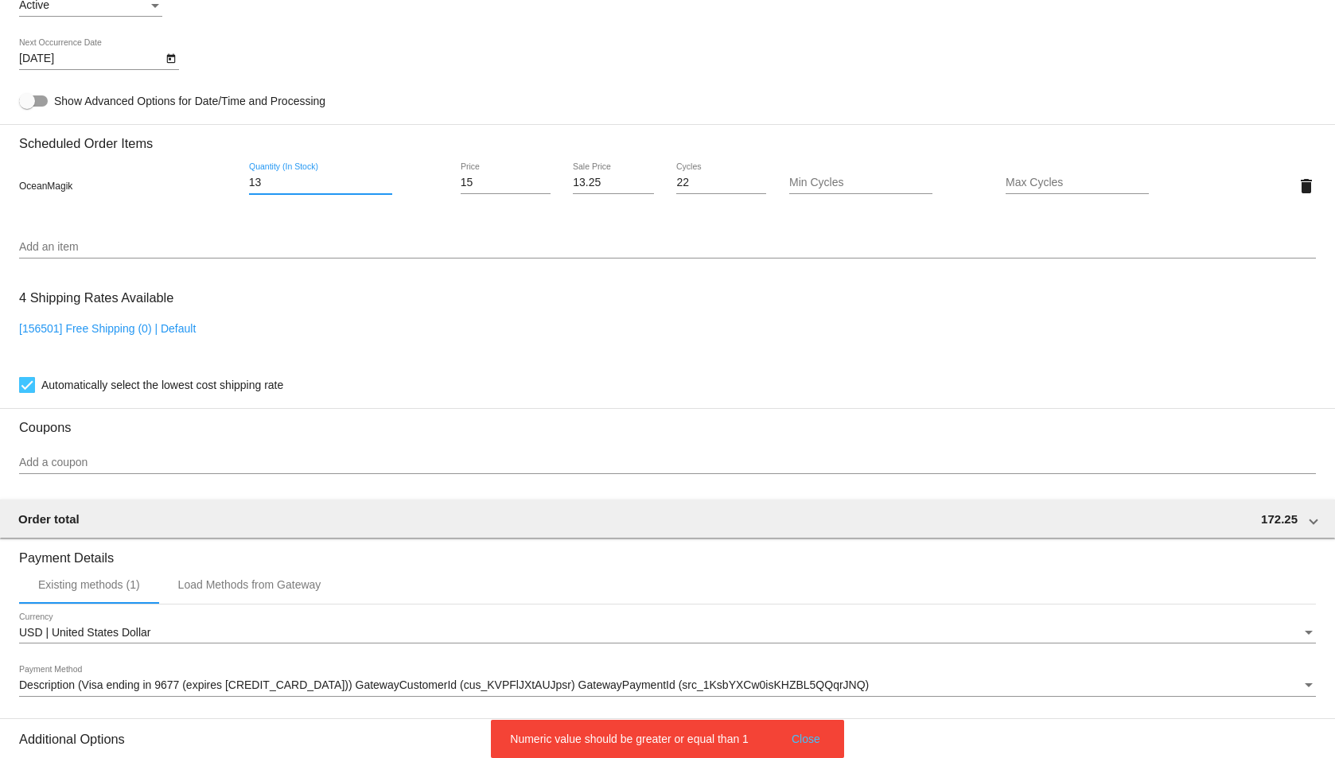
click at [310, 173] on mat-card "Customer 710496: [PERSON_NAME] [PERSON_NAME][EMAIL_ADDRESS][DOMAIN_NAME] Custom…" at bounding box center [667, 147] width 1335 height 1591
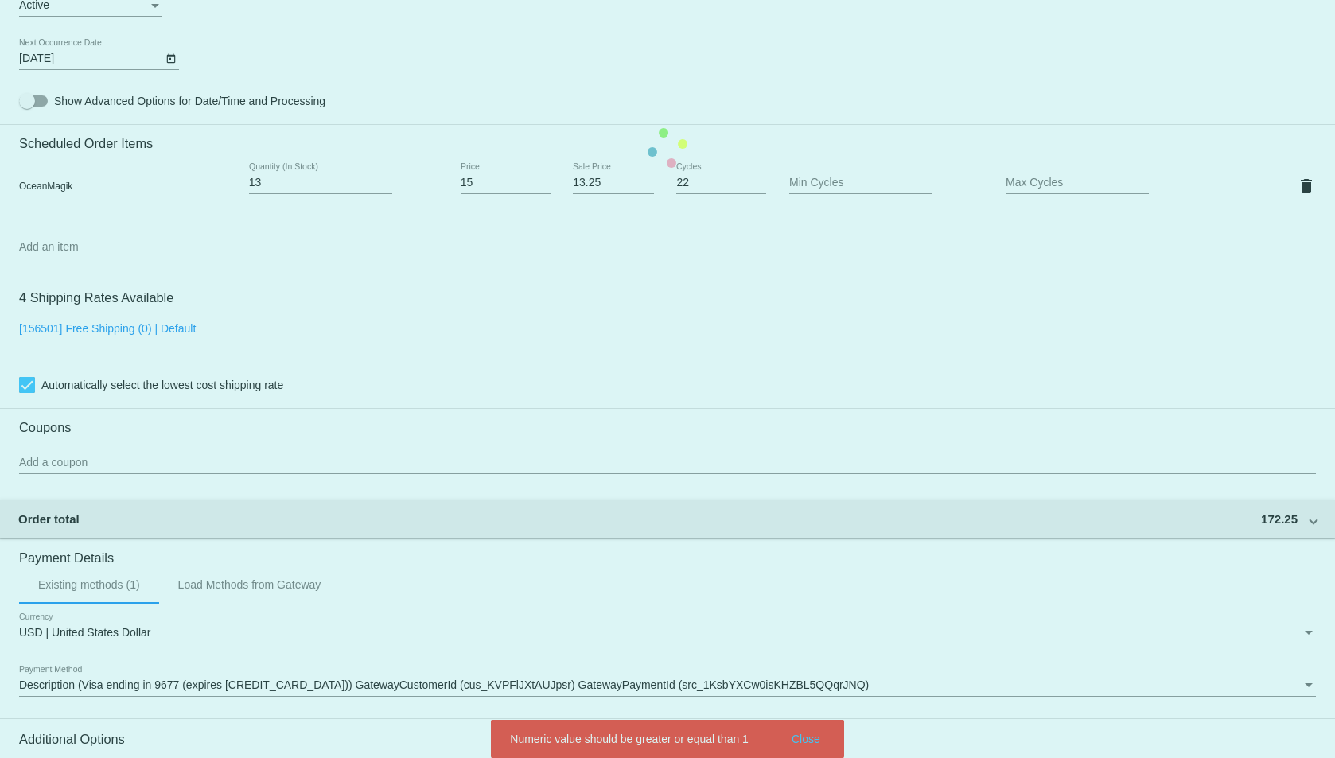
click at [310, 173] on mat-card "Customer 710496: [PERSON_NAME] [PERSON_NAME][EMAIL_ADDRESS][DOMAIN_NAME] Custom…" at bounding box center [667, 147] width 1335 height 1591
click at [275, 187] on input "13" at bounding box center [320, 183] width 143 height 13
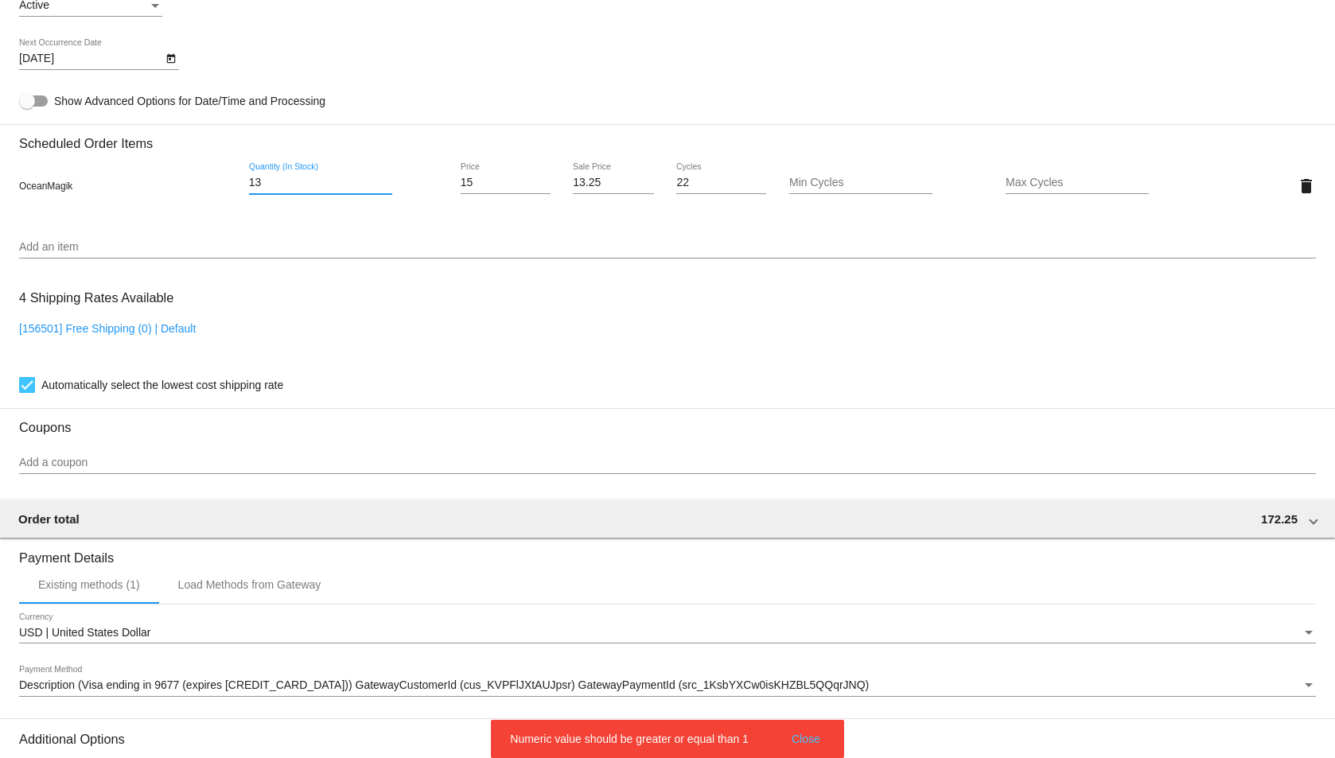
click at [275, 187] on input "13" at bounding box center [320, 183] width 143 height 13
type input "1"
click at [275, 187] on input "1" at bounding box center [320, 183] width 143 height 13
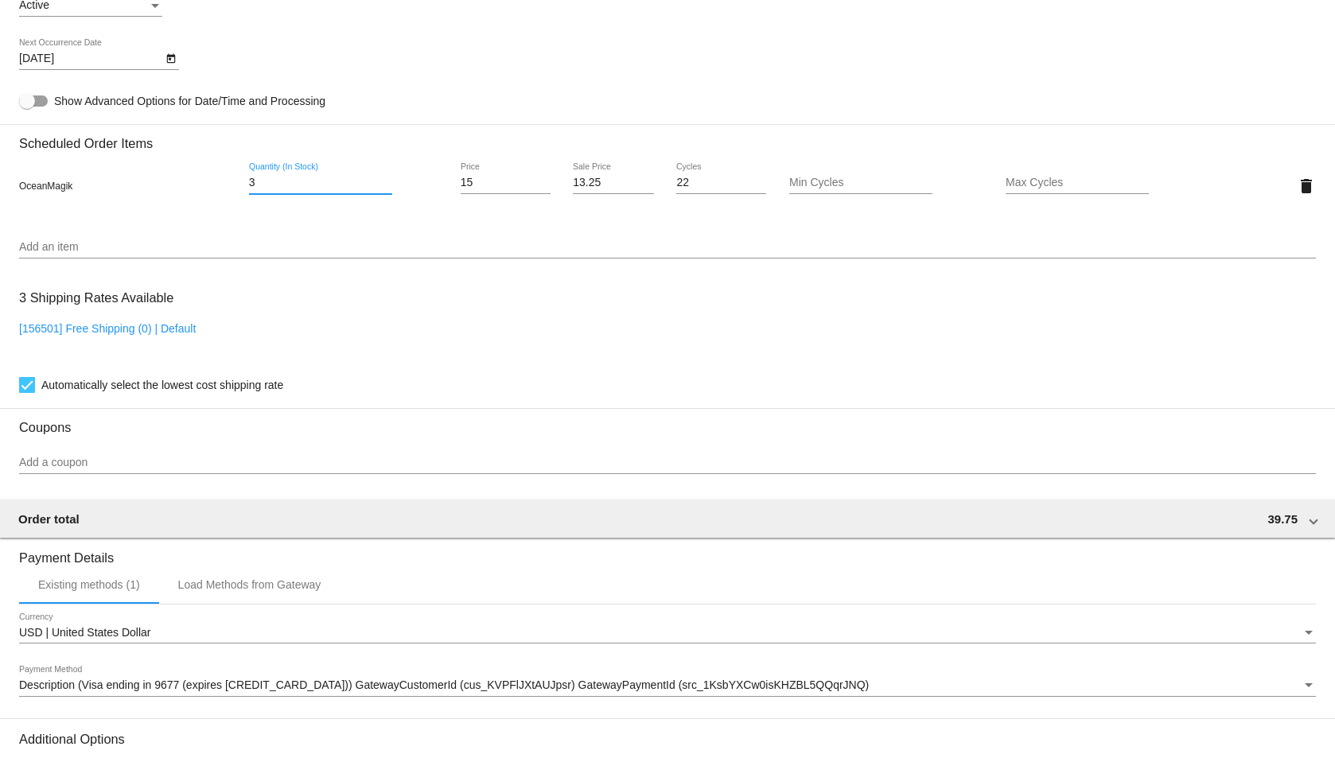
type input "3"
click at [523, 297] on mat-card "Customer 710496: [PERSON_NAME] [PERSON_NAME][EMAIL_ADDRESS][DOMAIN_NAME] Custom…" at bounding box center [667, 147] width 1335 height 1591
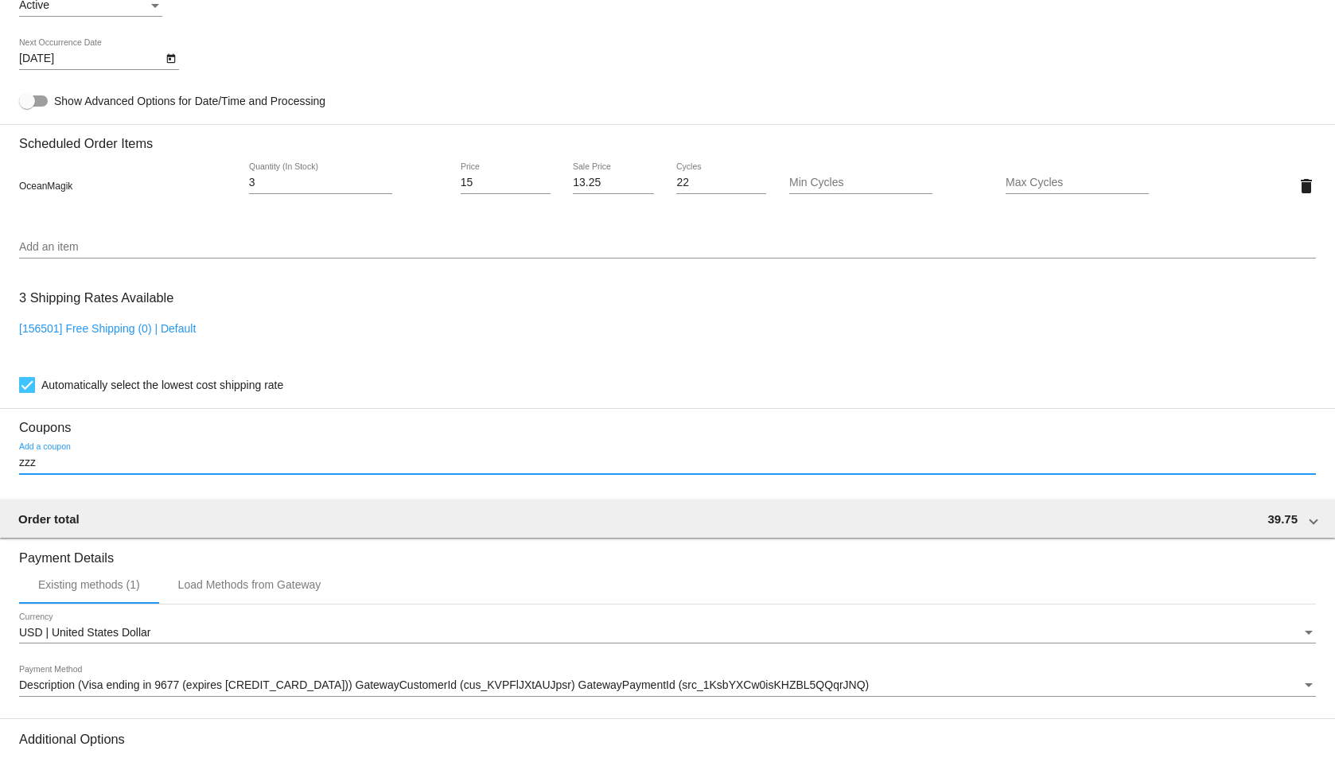
click at [52, 462] on input "zzz" at bounding box center [667, 463] width 1297 height 13
click at [52, 462] on input "zzzzzzzzzzzzzzzzzzzzzzzzzz" at bounding box center [667, 463] width 1297 height 13
click at [52, 462] on input "z" at bounding box center [667, 463] width 1297 height 13
click at [52, 462] on input "zzz" at bounding box center [667, 463] width 1297 height 13
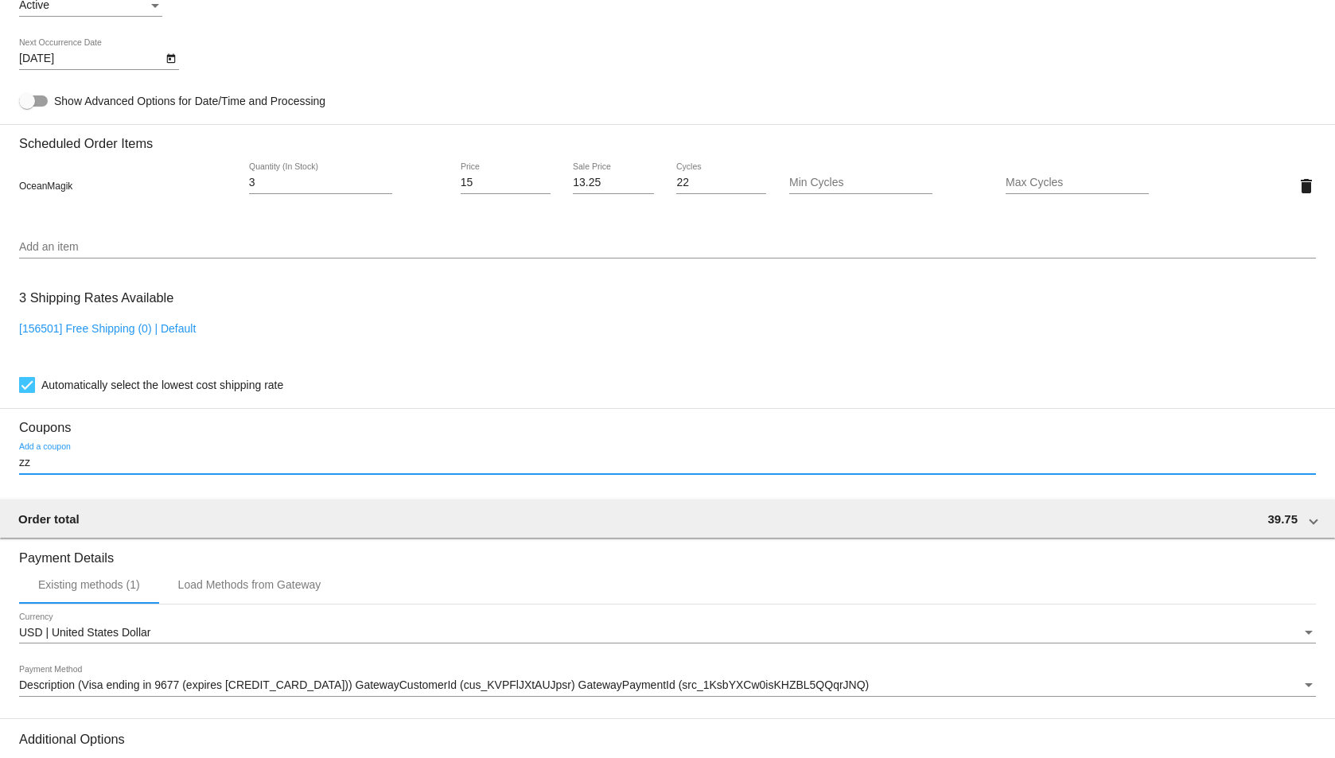
type input "z"
click at [52, 462] on input "Add a coupon" at bounding box center [667, 463] width 1297 height 13
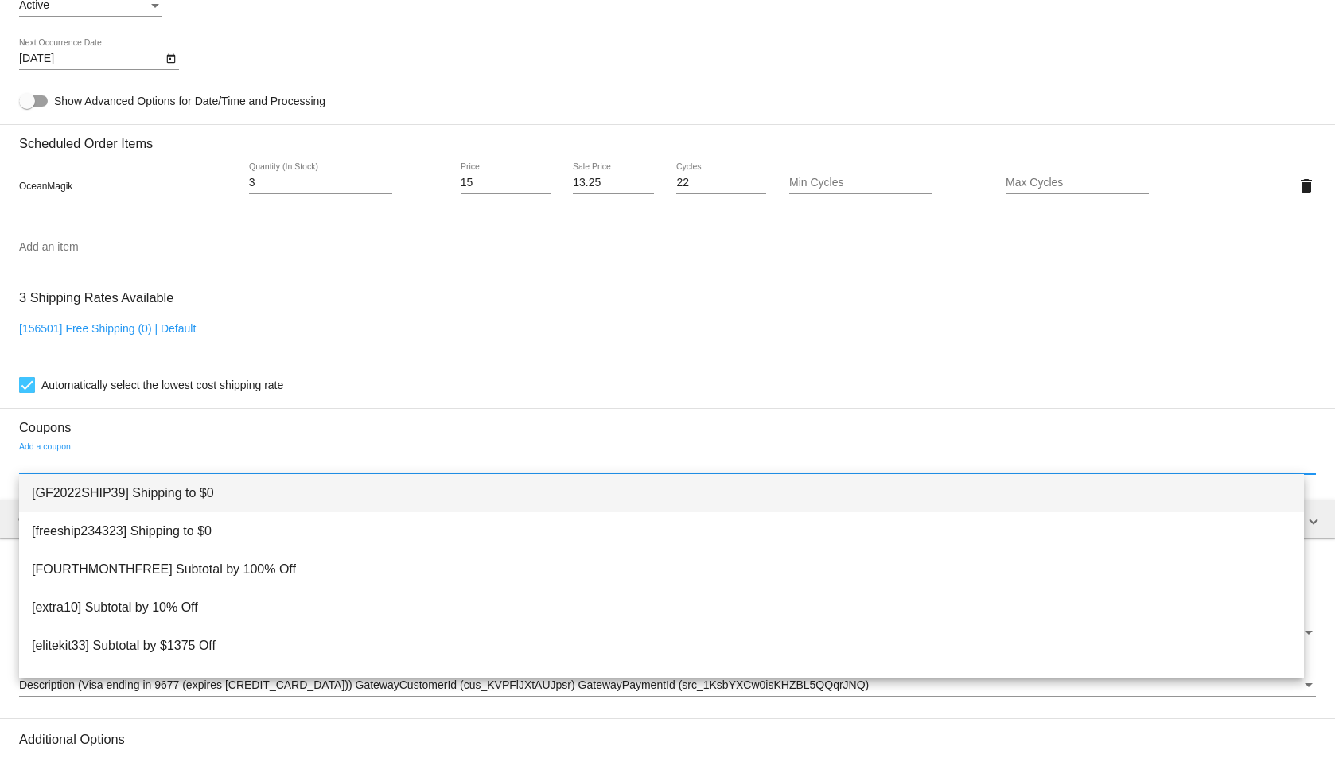
click at [193, 488] on span "[GF2022SHIP39] Shipping to $0" at bounding box center [661, 493] width 1259 height 38
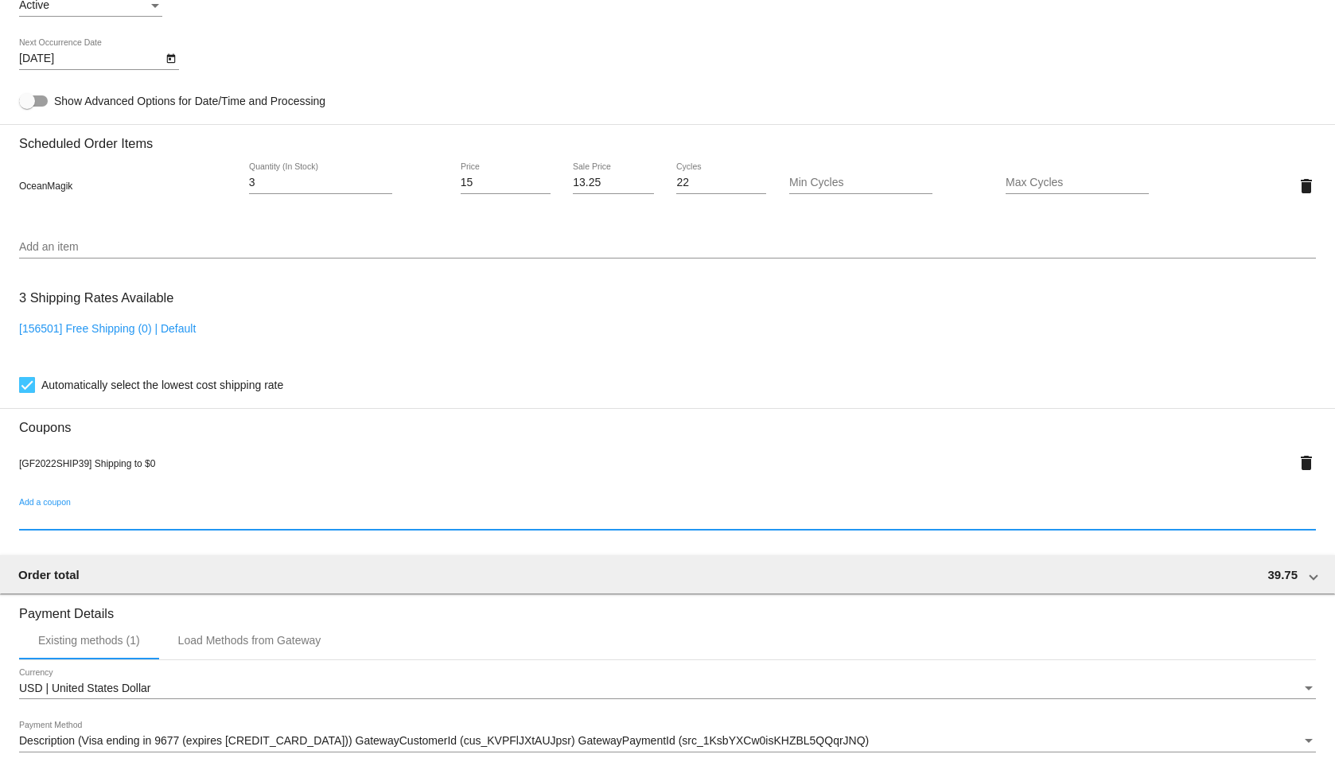
click at [439, 341] on div "[156501] Free Shipping (0) | Default" at bounding box center [667, 344] width 1297 height 45
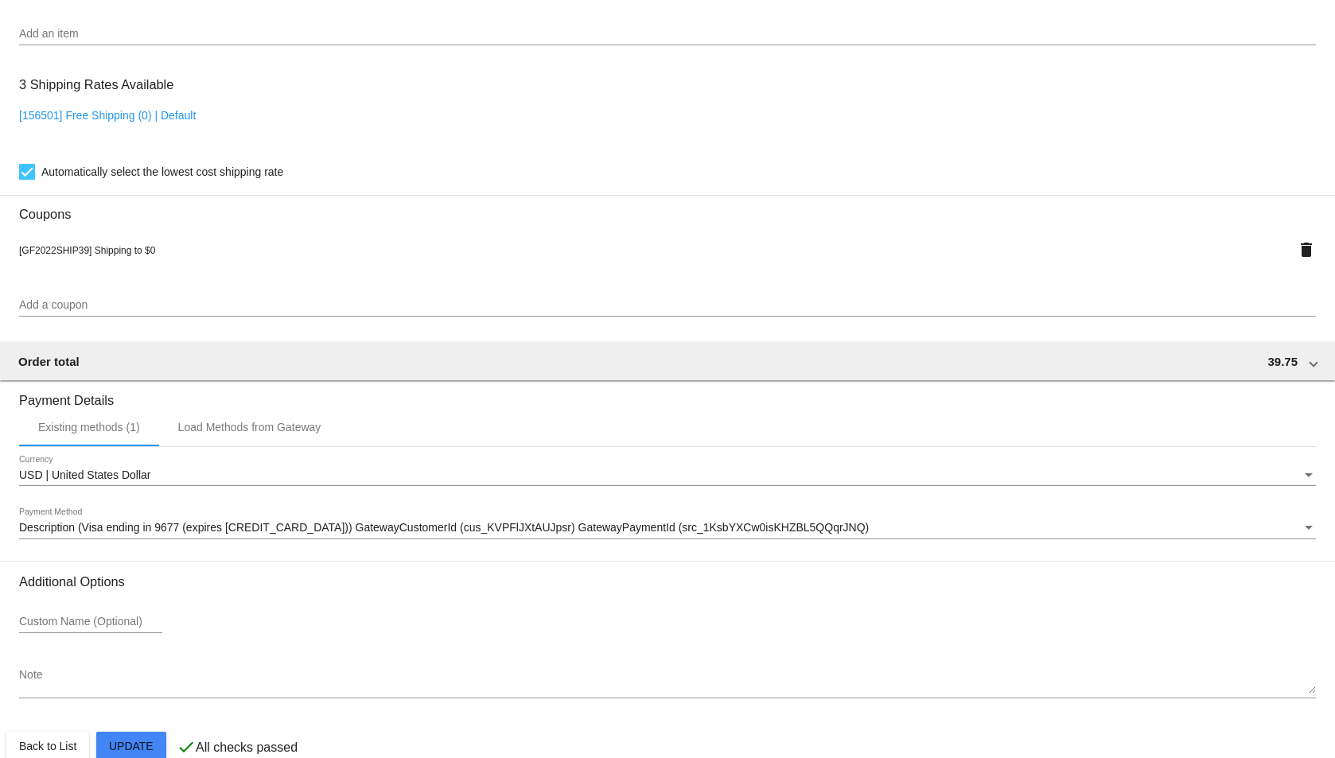
scroll to position [1226, 0]
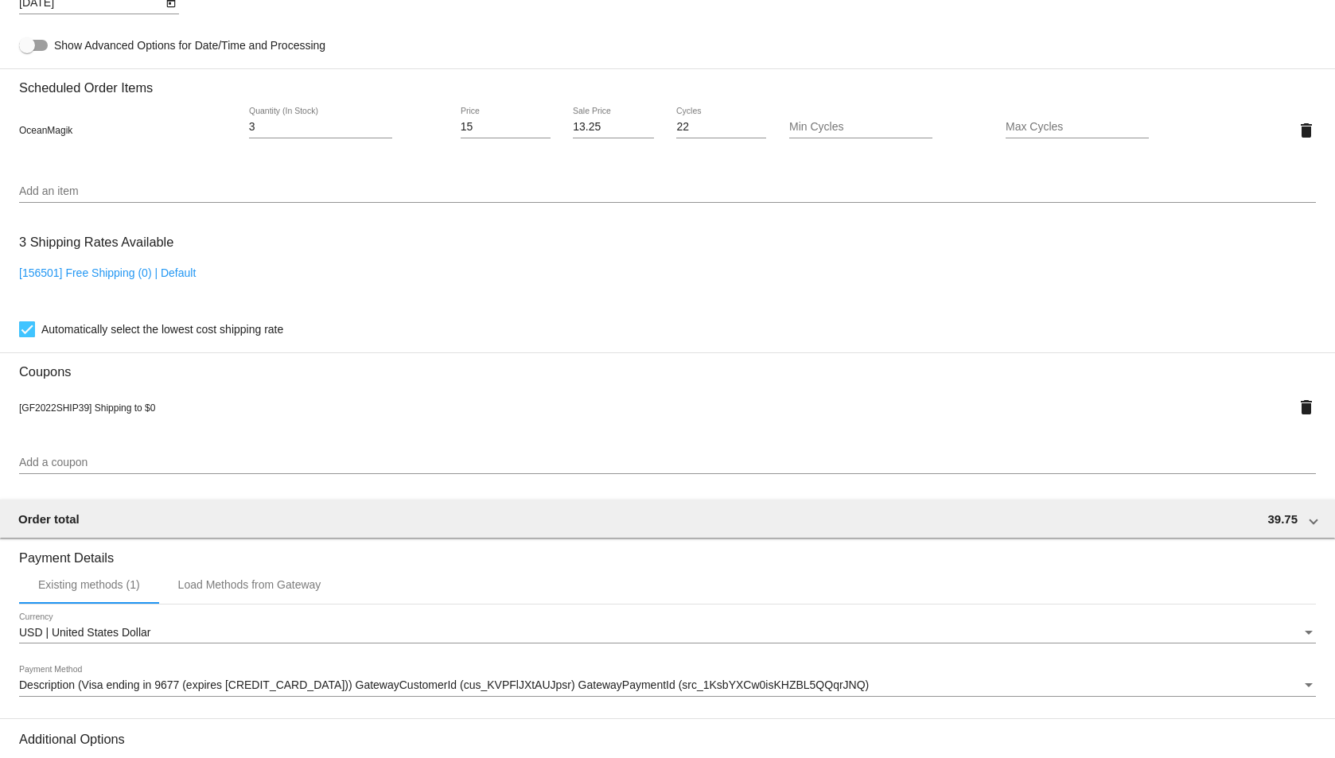
scroll to position [854, 0]
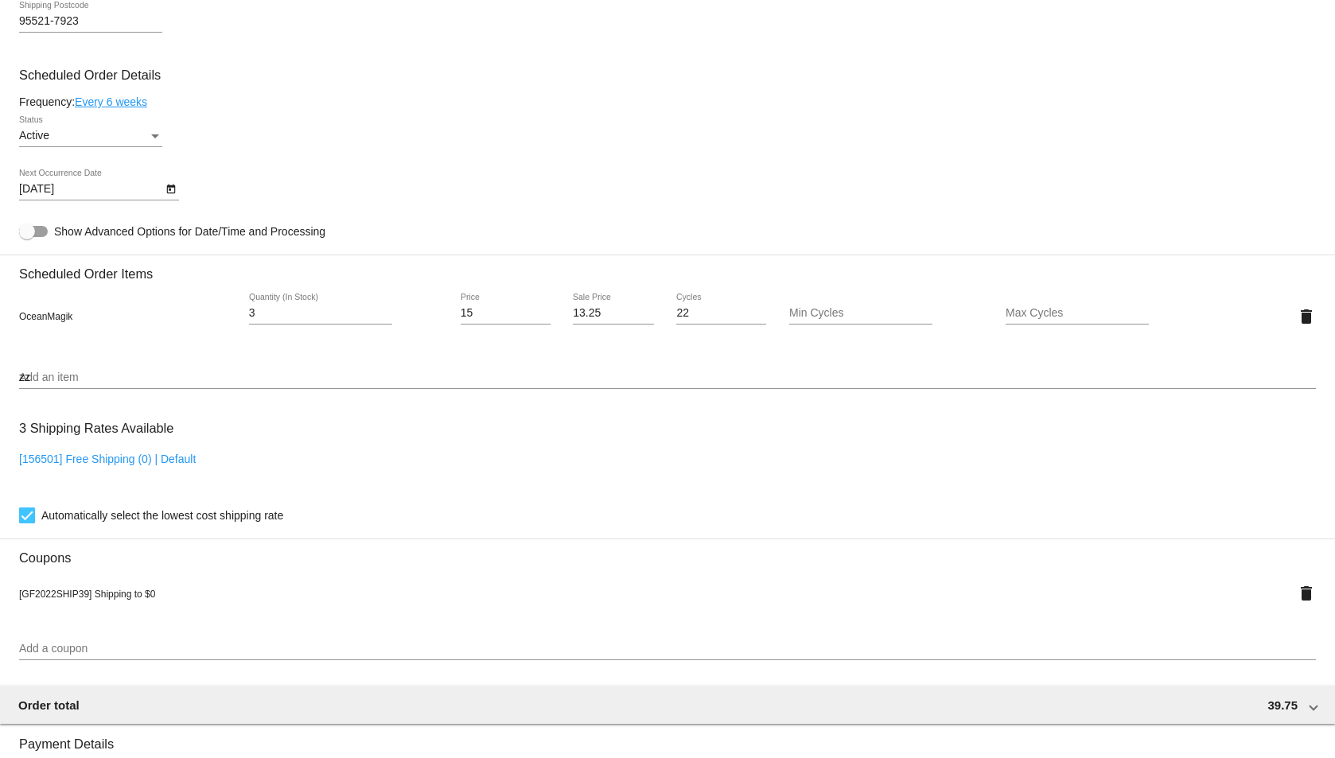
click at [91, 380] on input "zz" at bounding box center [667, 378] width 1297 height 13
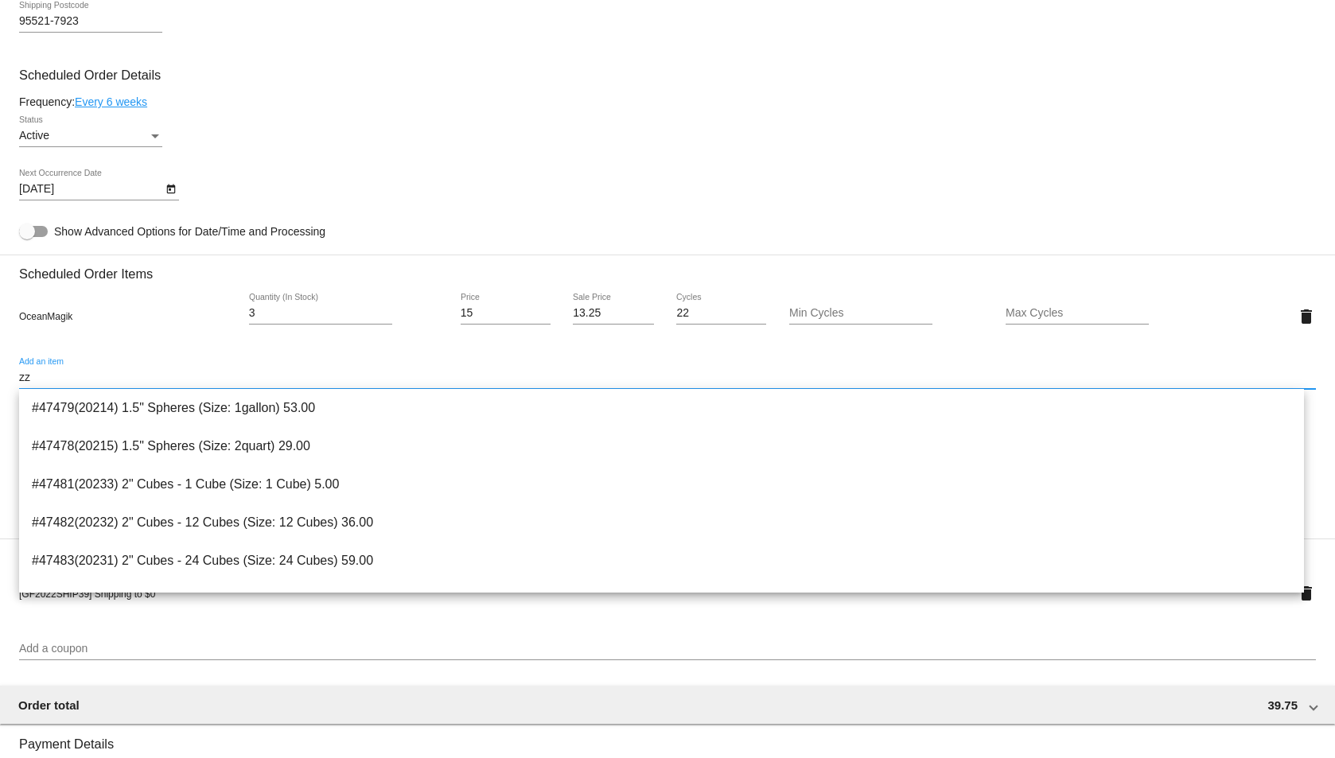
click at [91, 380] on input "zz" at bounding box center [667, 378] width 1297 height 13
click at [91, 380] on input "zzz" at bounding box center [667, 378] width 1297 height 13
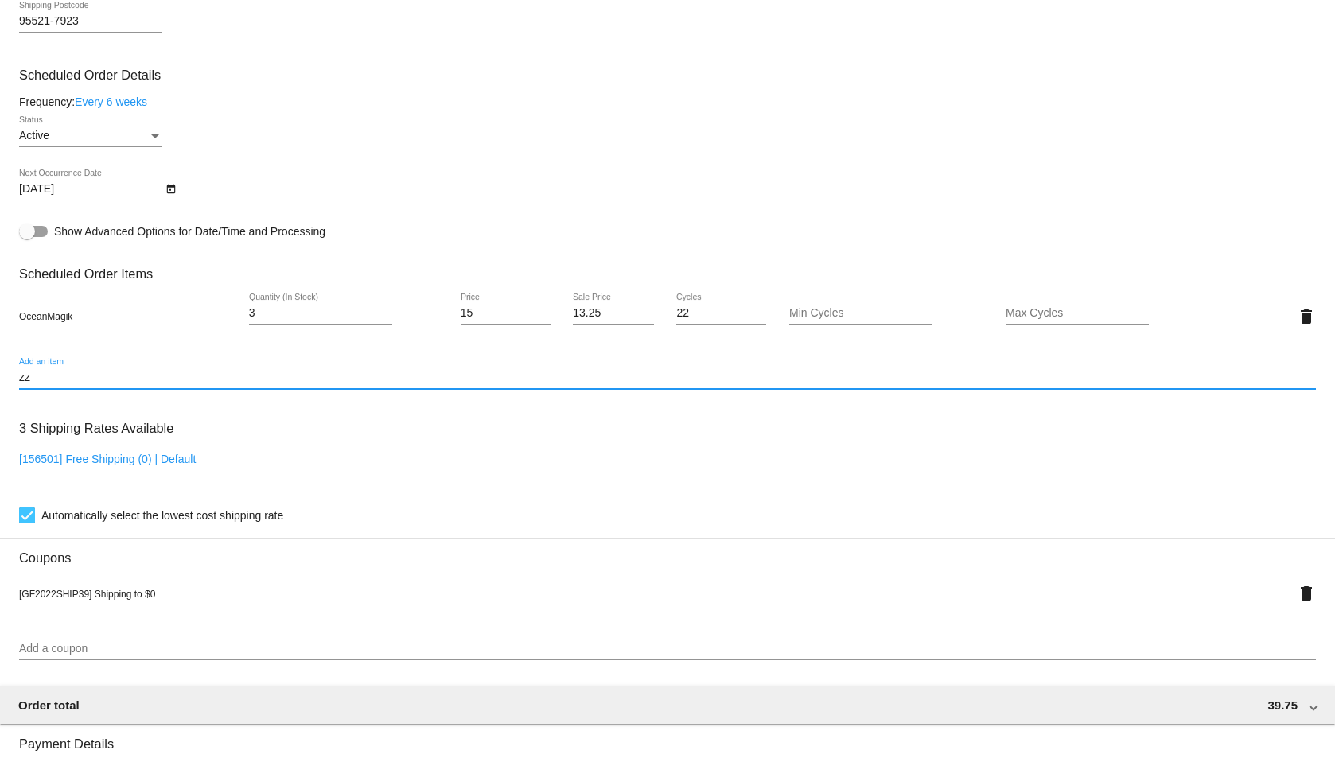
type input "z"
click at [137, 388] on div at bounding box center [667, 388] width 1297 height 1
click at [138, 374] on input "oceanzzzzzzzzzzzzzzzzzzzzzzzzzzzzzzzz" at bounding box center [667, 378] width 1297 height 13
click at [138, 374] on input "oceanzzzzzzzzzzzzzzzzzzzzzzzzzzzzzzzzzzzzz" at bounding box center [667, 378] width 1297 height 13
click at [138, 374] on input "zz" at bounding box center [667, 378] width 1297 height 13
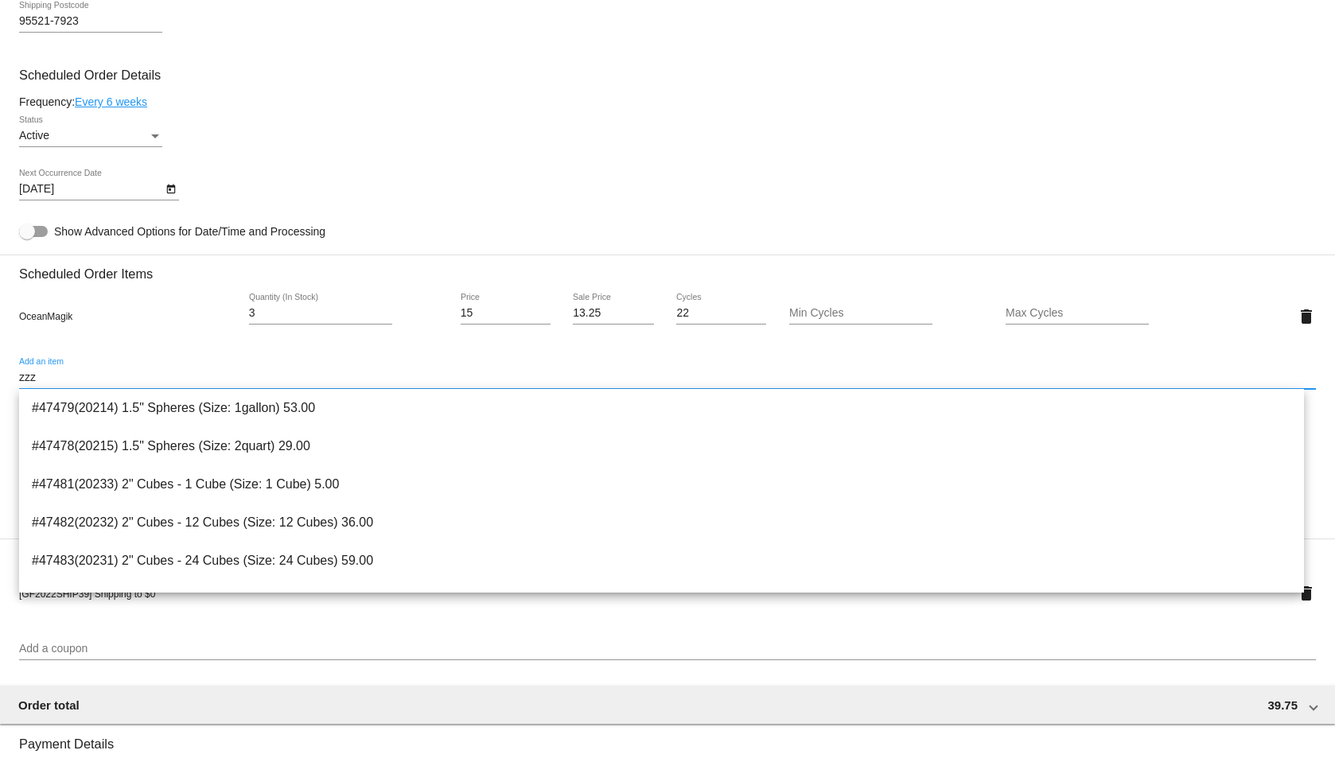
click at [138, 374] on input "zzz" at bounding box center [667, 378] width 1297 height 13
click at [138, 374] on input "zzzzzzzzzzzzz" at bounding box center [667, 378] width 1297 height 13
type input "z"
type input "o"
click at [200, 362] on div "Add an item" at bounding box center [667, 373] width 1297 height 31
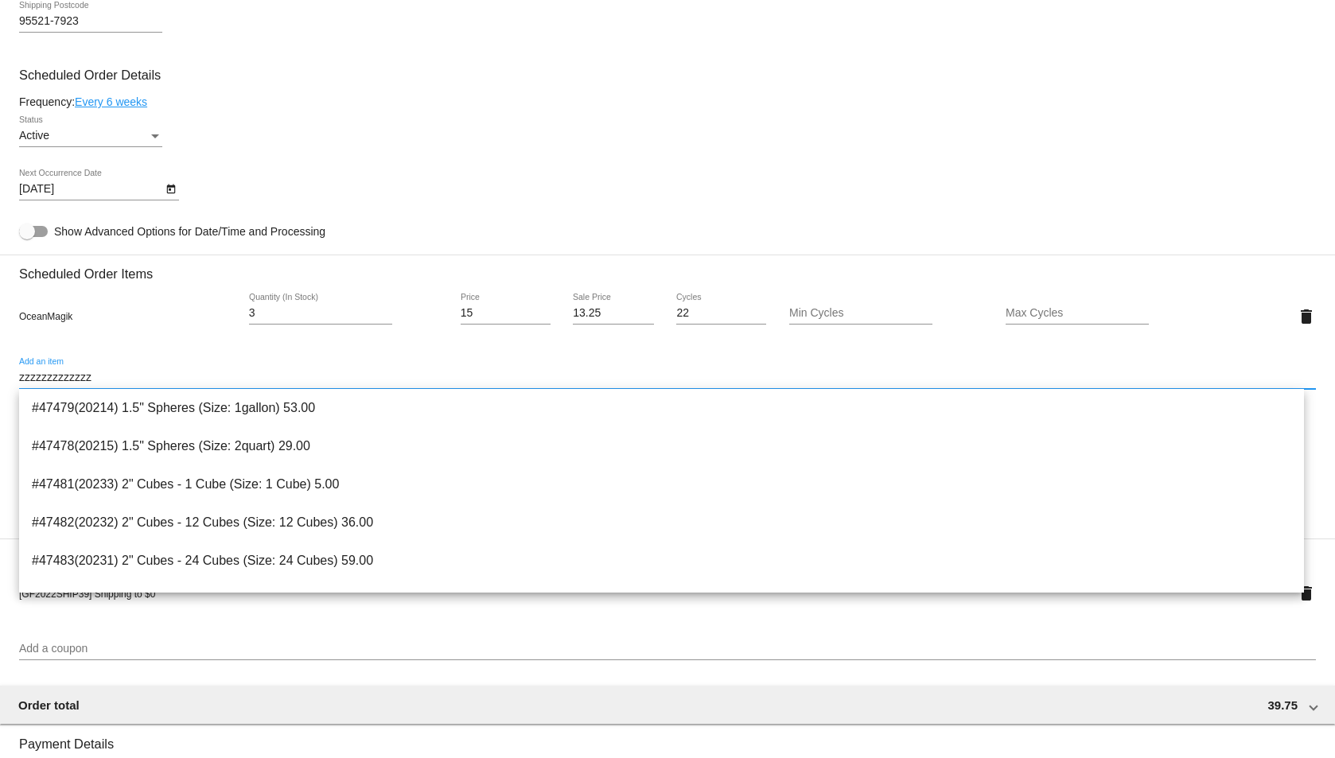
click at [193, 380] on input "zzzzzzzzzzzzz" at bounding box center [667, 378] width 1297 height 13
click at [193, 380] on input "zzz" at bounding box center [667, 378] width 1297 height 13
click at [193, 380] on input "zz" at bounding box center [667, 378] width 1297 height 13
click at [193, 381] on input "zzzzzzzzzz" at bounding box center [667, 378] width 1297 height 13
type input "z"
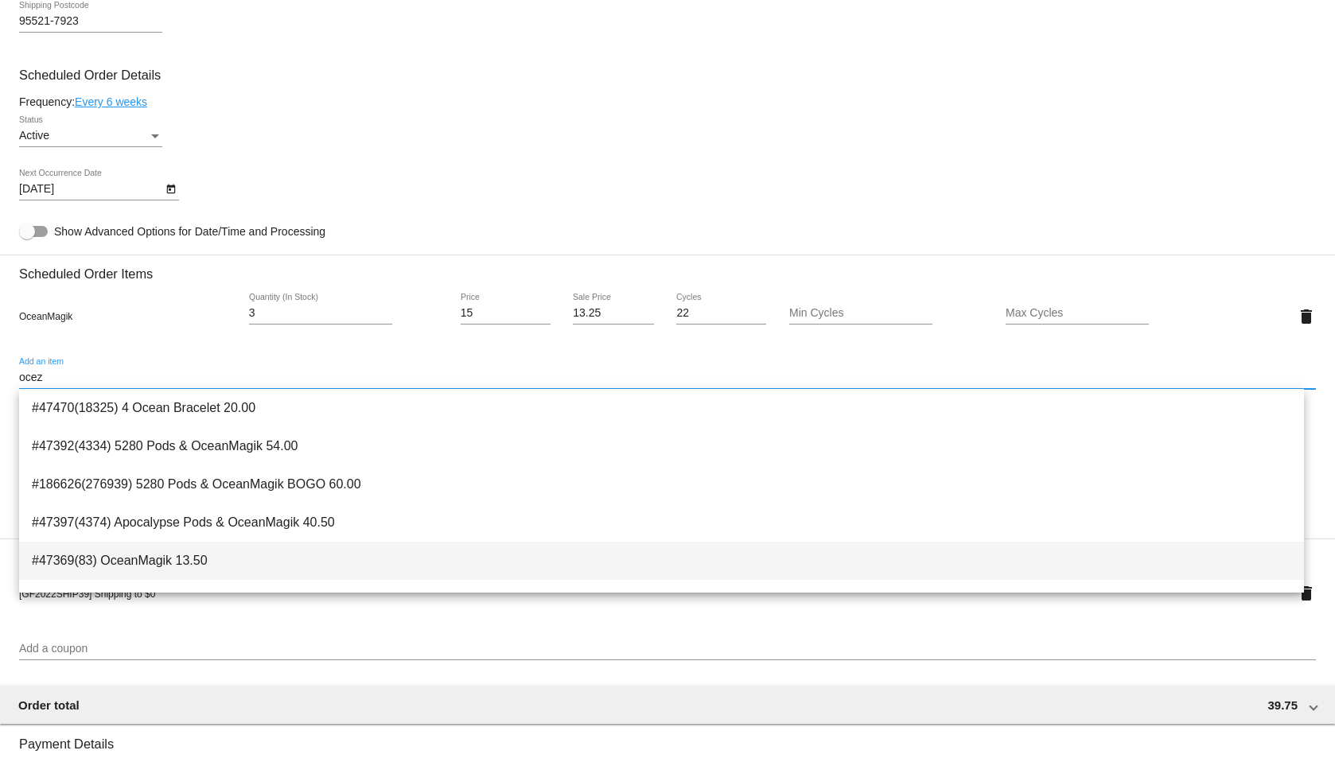
type input "ocez"
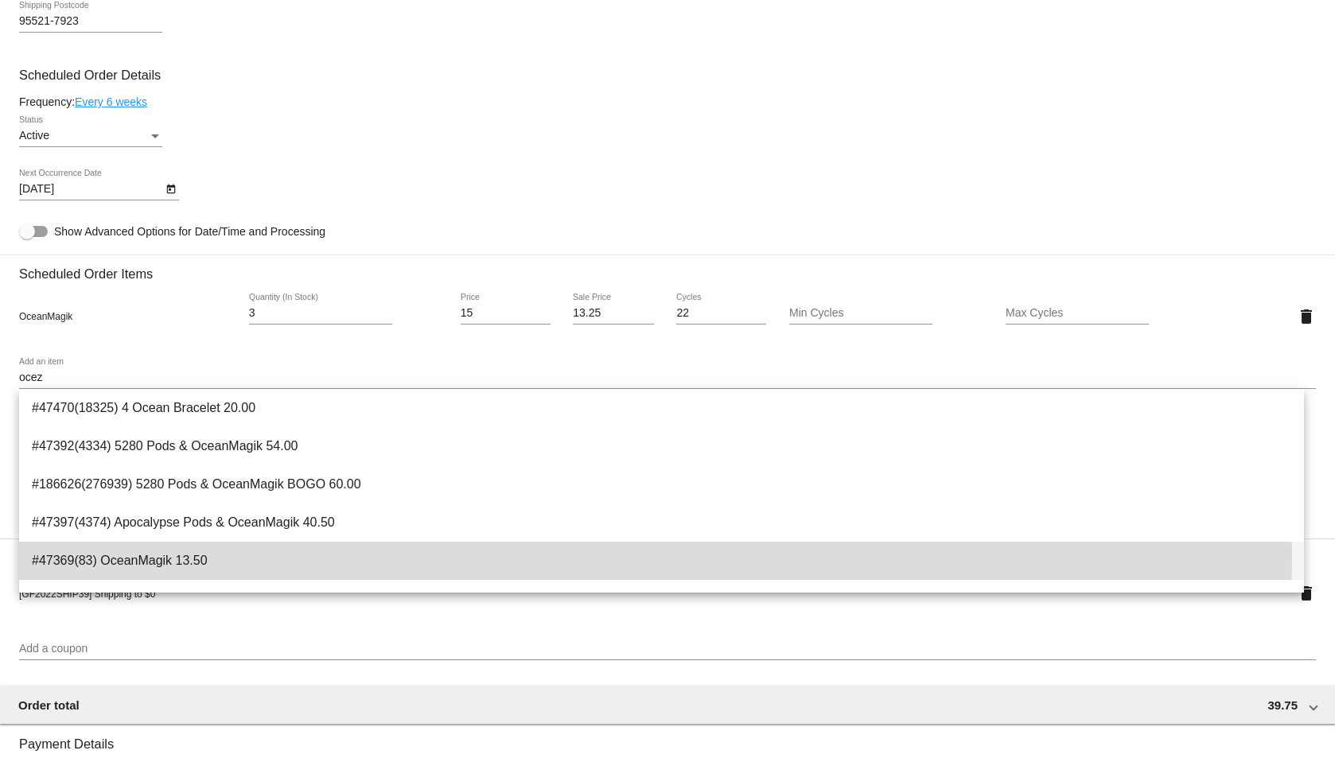
click at [152, 554] on span "#47369(83) OceanMagik 13.50" at bounding box center [661, 561] width 1259 height 38
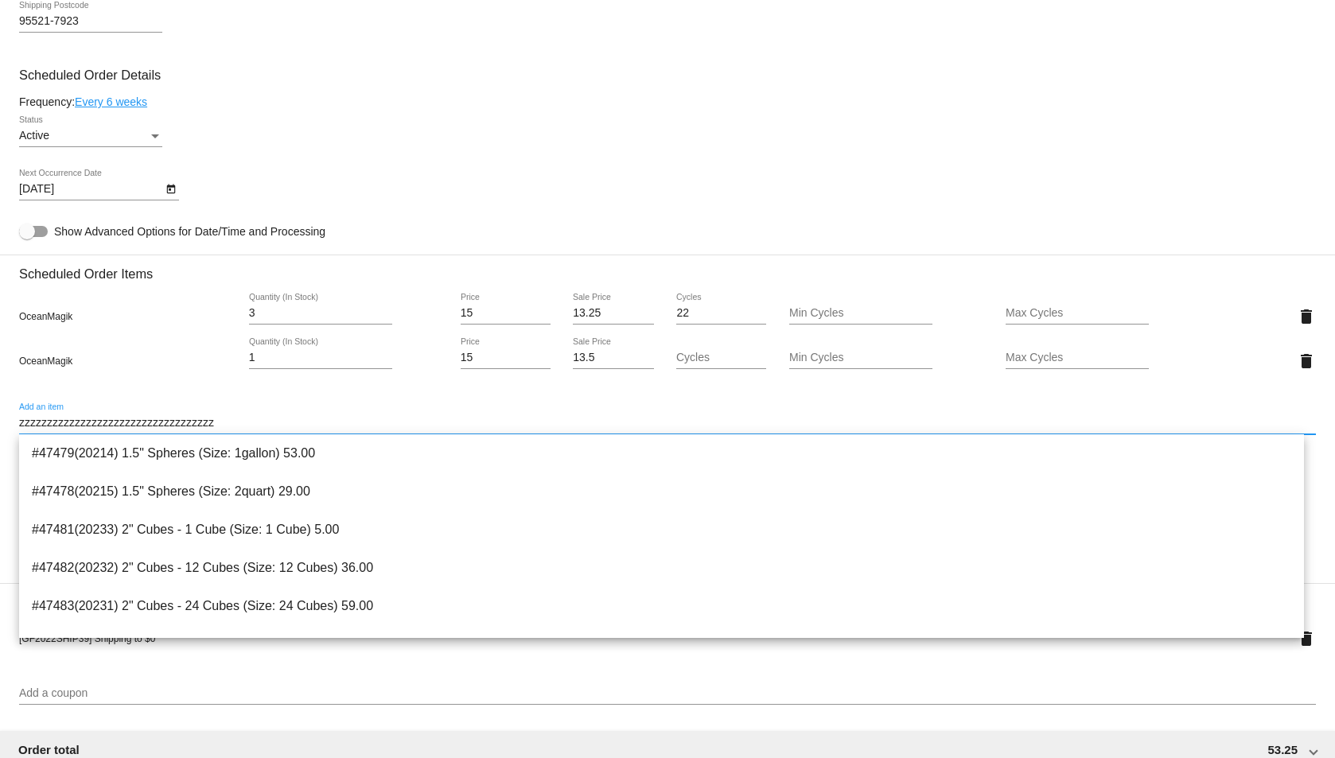
click at [426, 419] on input "zzzzzzzzzzzzzzzzzzzzzzzzzzzzzzzzzzz" at bounding box center [667, 423] width 1297 height 13
click at [1193, 410] on div "zzzzzzzzzzzzzzzzzzzzzzzzzzzzzzzzzzzzzzzzzzzzzzzzzzzzzzzz Add an item" at bounding box center [667, 418] width 1297 height 31
drag, startPoint x: 1128, startPoint y: 421, endPoint x: -153, endPoint y: 419, distance: 1280.8
click at [0, 419] on html "arrow_back Scheduled Order #374671 Active more_vert Last Processing Cycle ID: 3…" at bounding box center [667, 379] width 1335 height 758
type input "zzzzzzzzzzzzzzzzzzzzzzzzzzz"
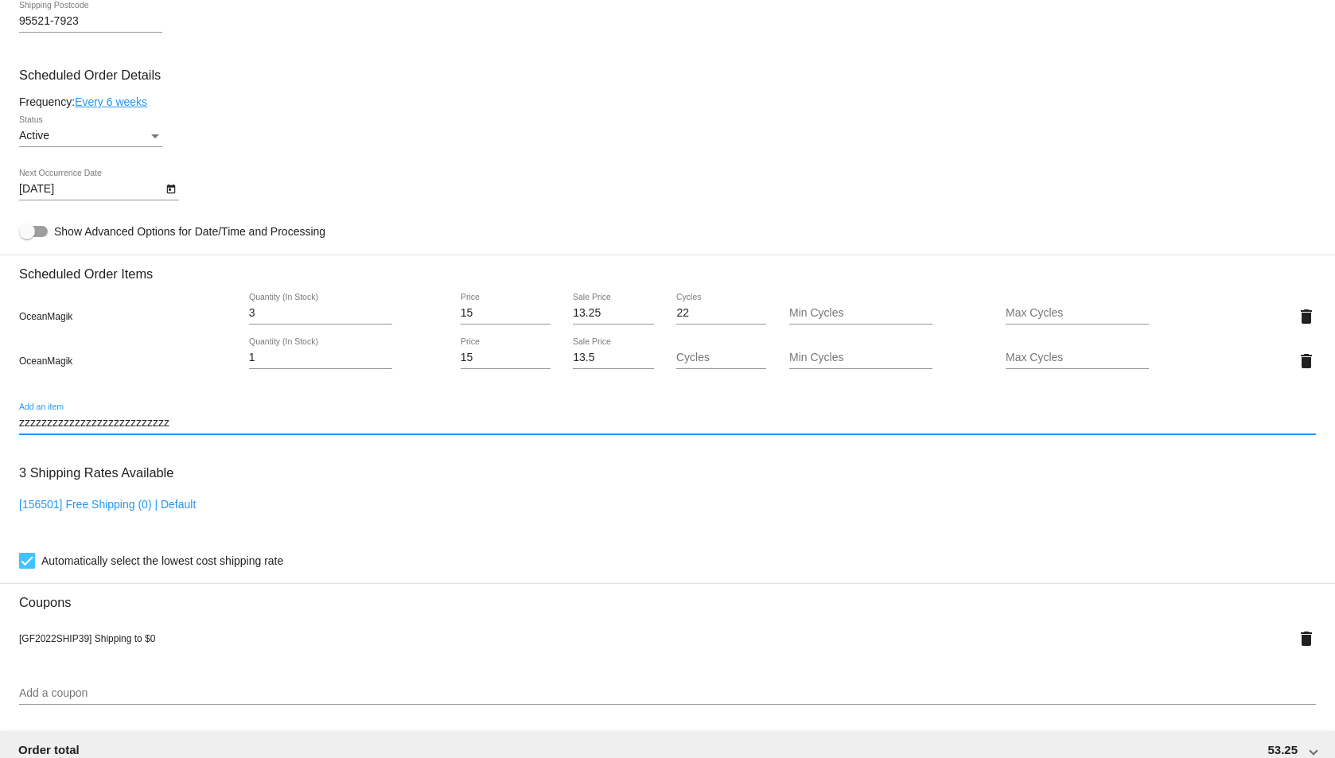
click at [142, 426] on input "zzzzzzzzzzzzzzzzzzzzzzzzzzz" at bounding box center [667, 423] width 1297 height 13
click at [466, 200] on div "[DATE] Next Occurrence Date" at bounding box center [667, 191] width 1297 height 45
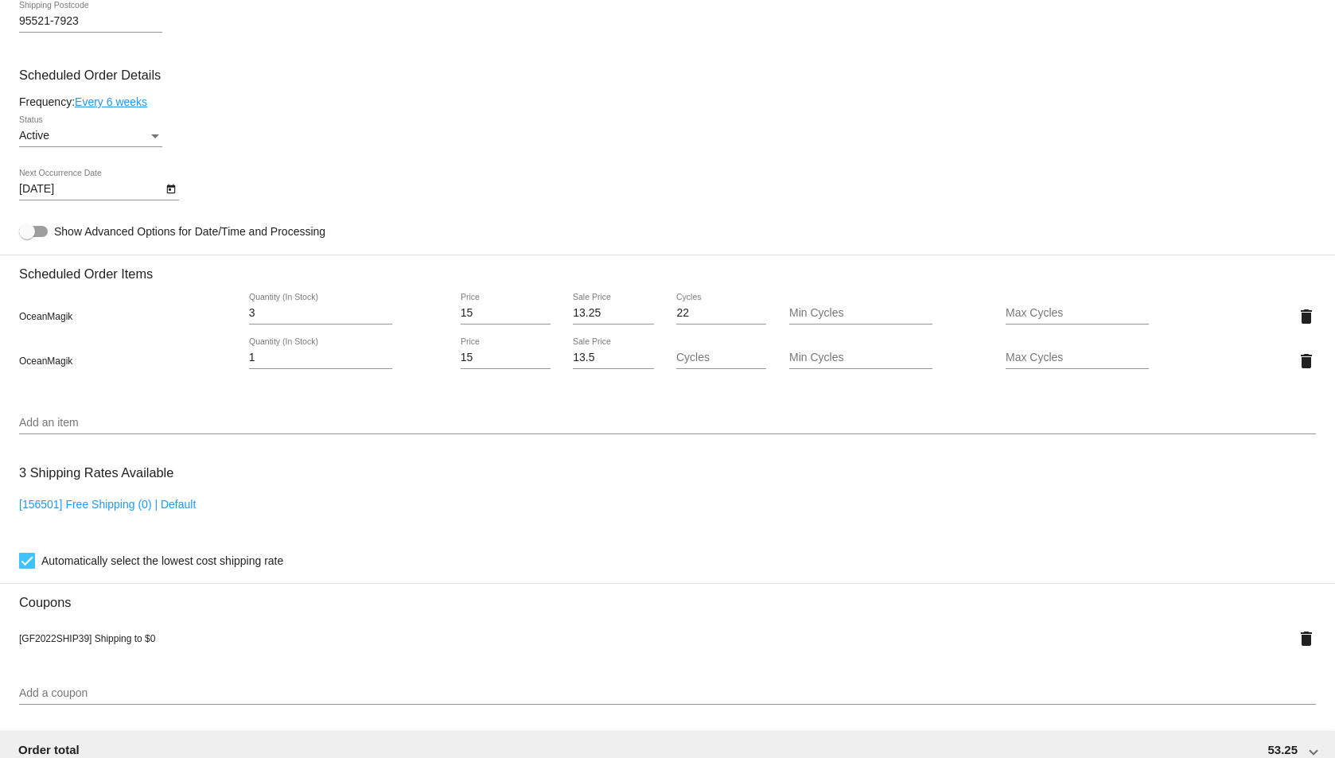
click at [595, 352] on input "13.5" at bounding box center [613, 358] width 81 height 13
click at [595, 352] on input "Sale Price" at bounding box center [613, 358] width 81 height 13
type input "0"
click at [604, 218] on mat-card "Customer 710496: [PERSON_NAME] [PERSON_NAME][EMAIL_ADDRESS][DOMAIN_NAME] Custom…" at bounding box center [667, 328] width 1335 height 1691
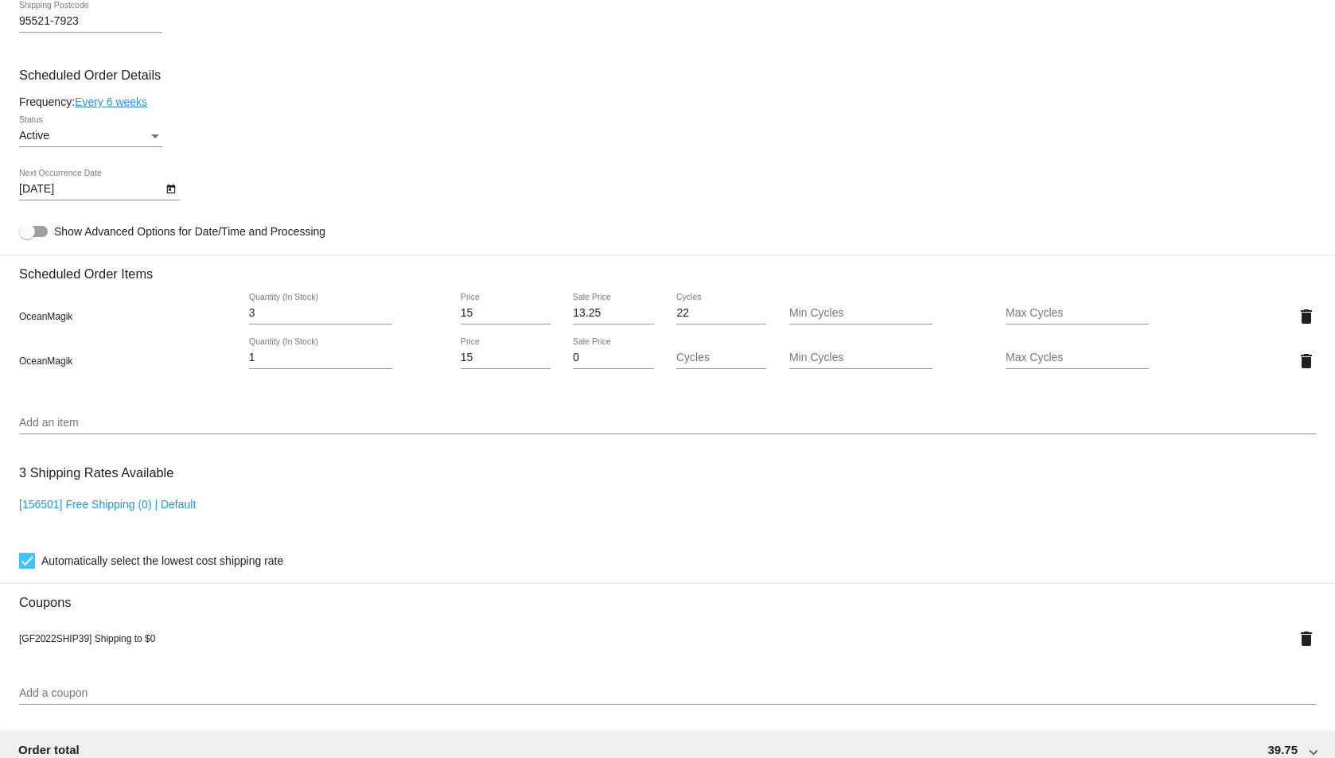
click at [1006, 356] on input "Max Cycles" at bounding box center [1077, 358] width 143 height 13
type input "1"
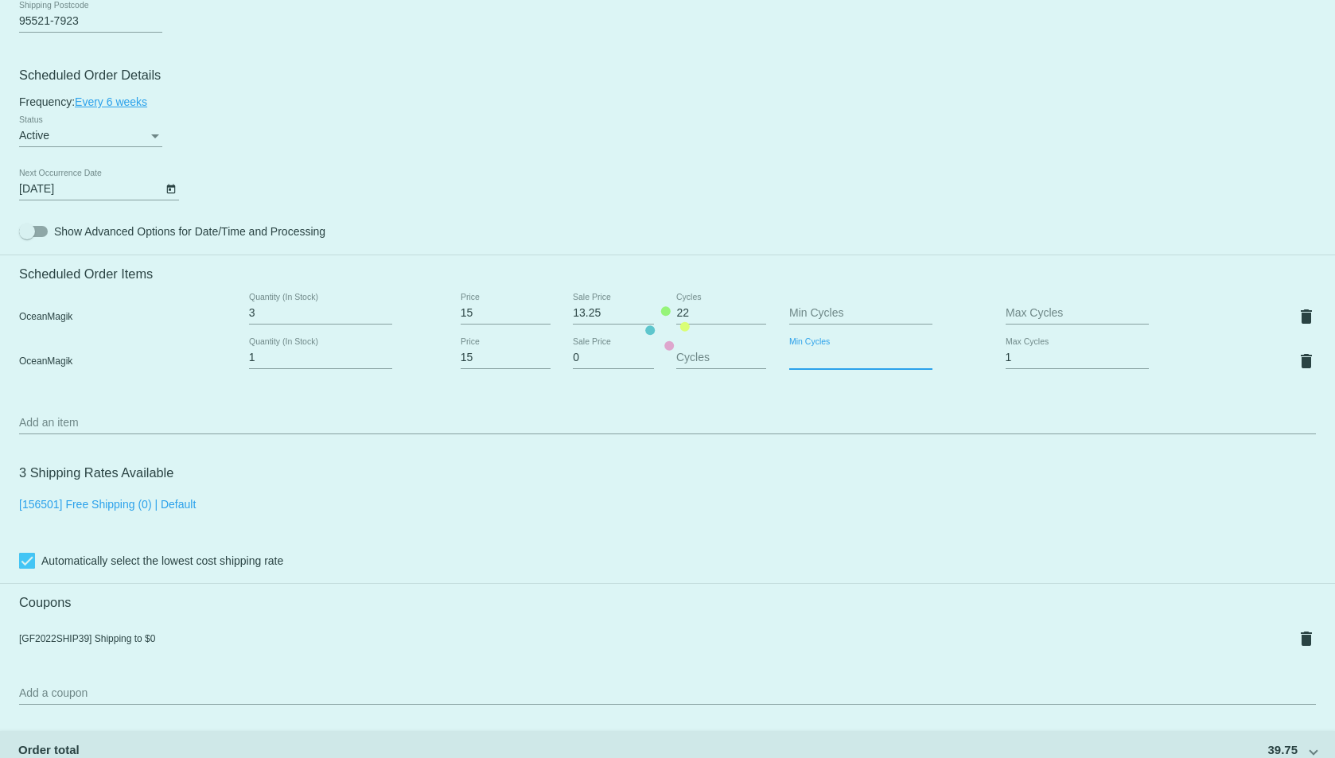
click at [822, 355] on mat-card "Customer 710496: [PERSON_NAME] [PERSON_NAME][EMAIL_ADDRESS][DOMAIN_NAME] Custom…" at bounding box center [667, 328] width 1335 height 1691
type input "1"
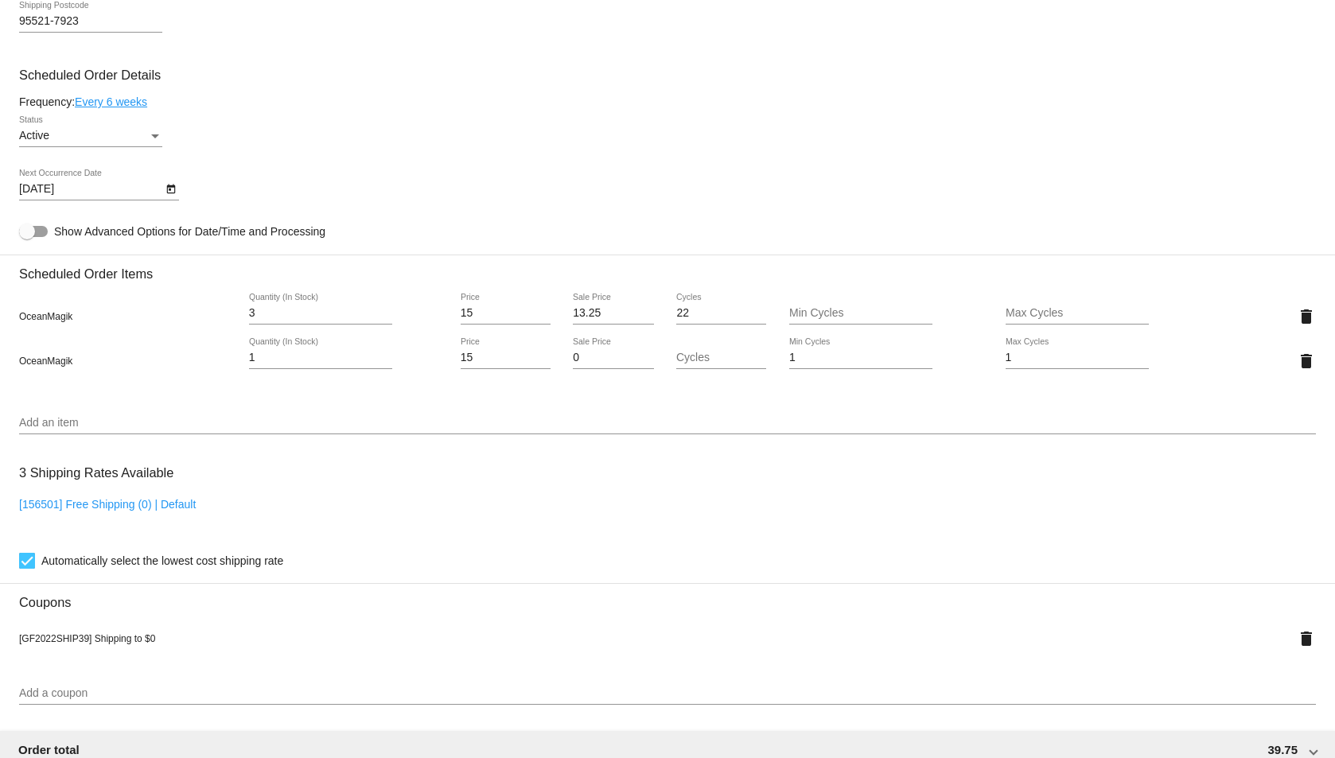
click at [759, 214] on mat-card "Customer 710496: [PERSON_NAME] [PERSON_NAME][EMAIL_ADDRESS][DOMAIN_NAME] Custom…" at bounding box center [667, 328] width 1335 height 1691
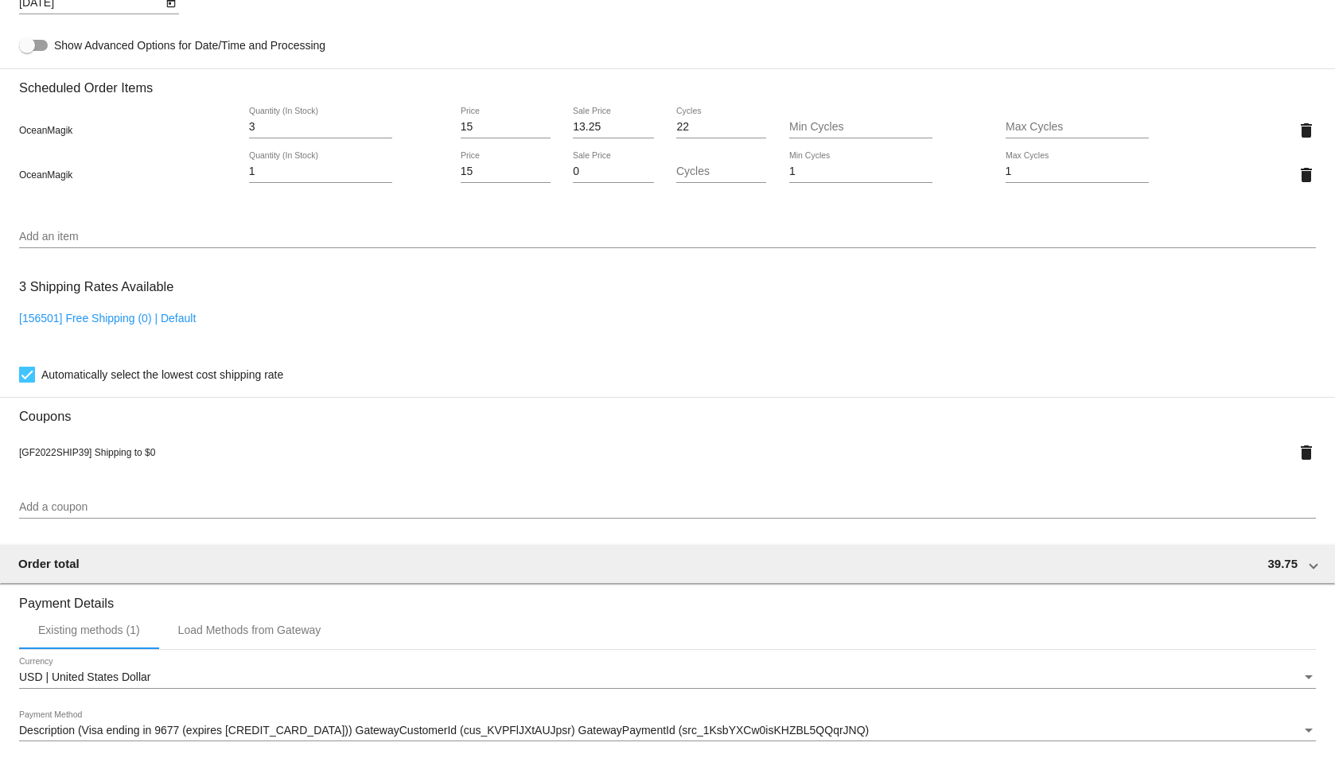
scroll to position [1270, 0]
